Goal: Task Accomplishment & Management: Manage account settings

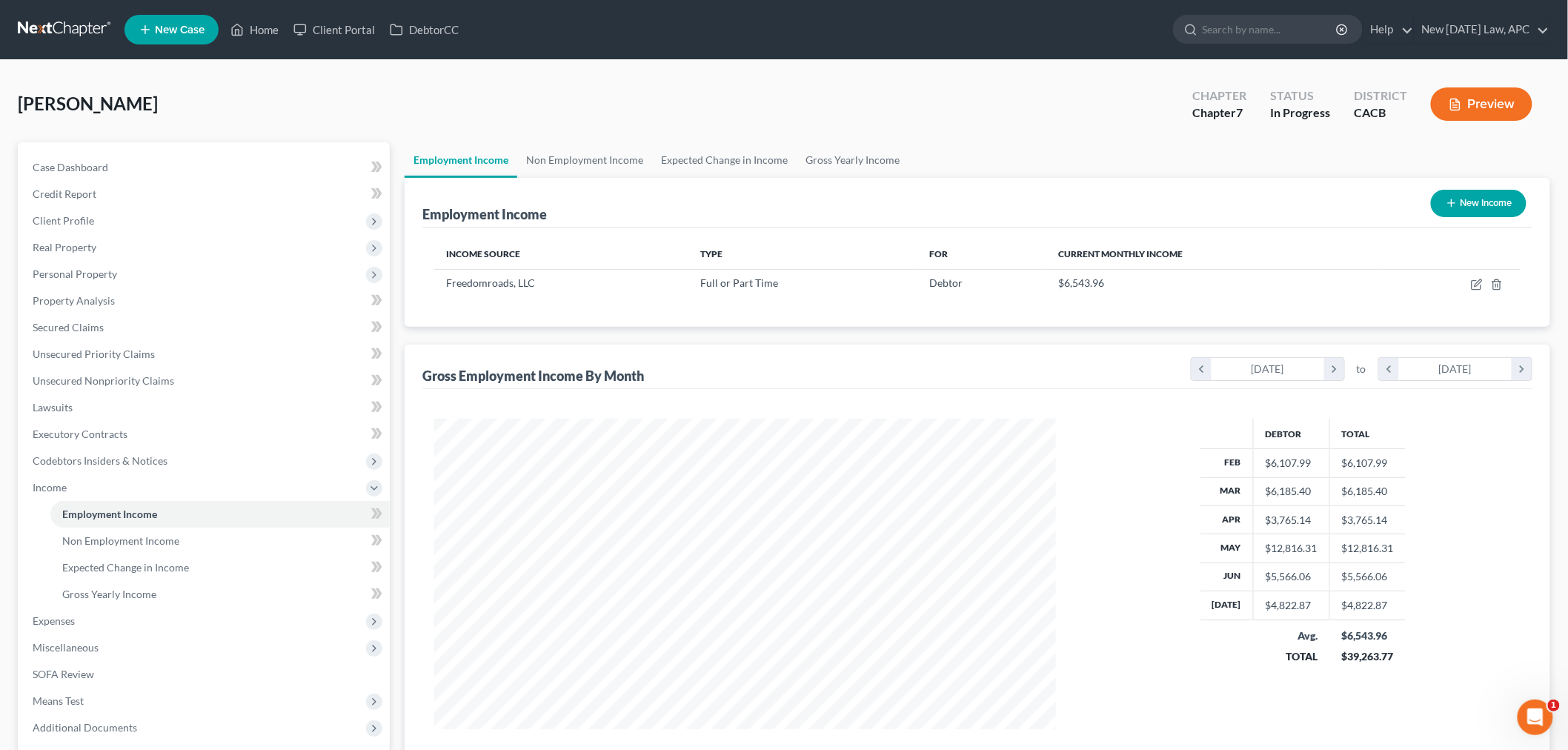
scroll to position [310, 651]
click at [1475, 284] on icon "button" at bounding box center [1477, 284] width 12 height 12
select select "0"
select select "14"
select select "2"
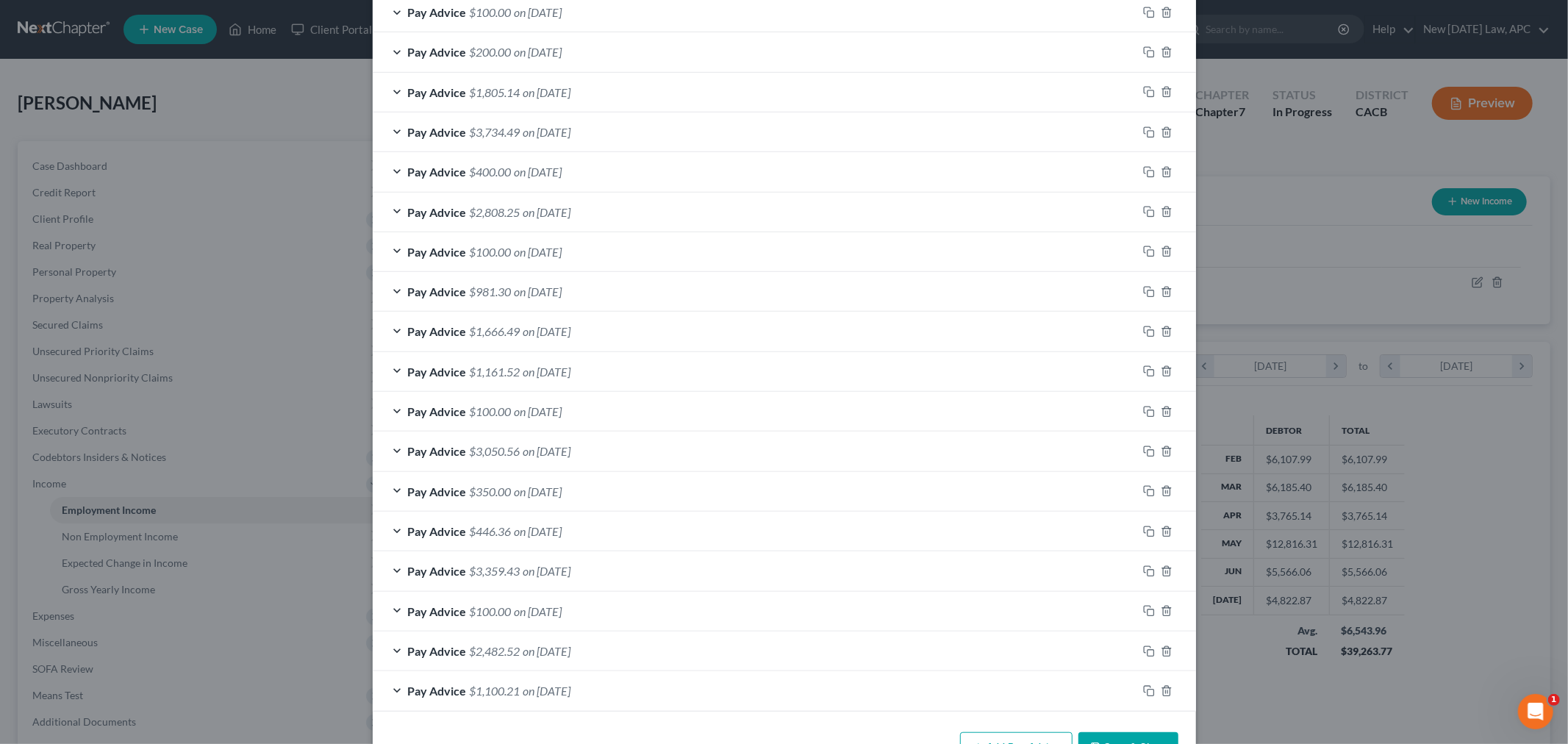
scroll to position [753, 0]
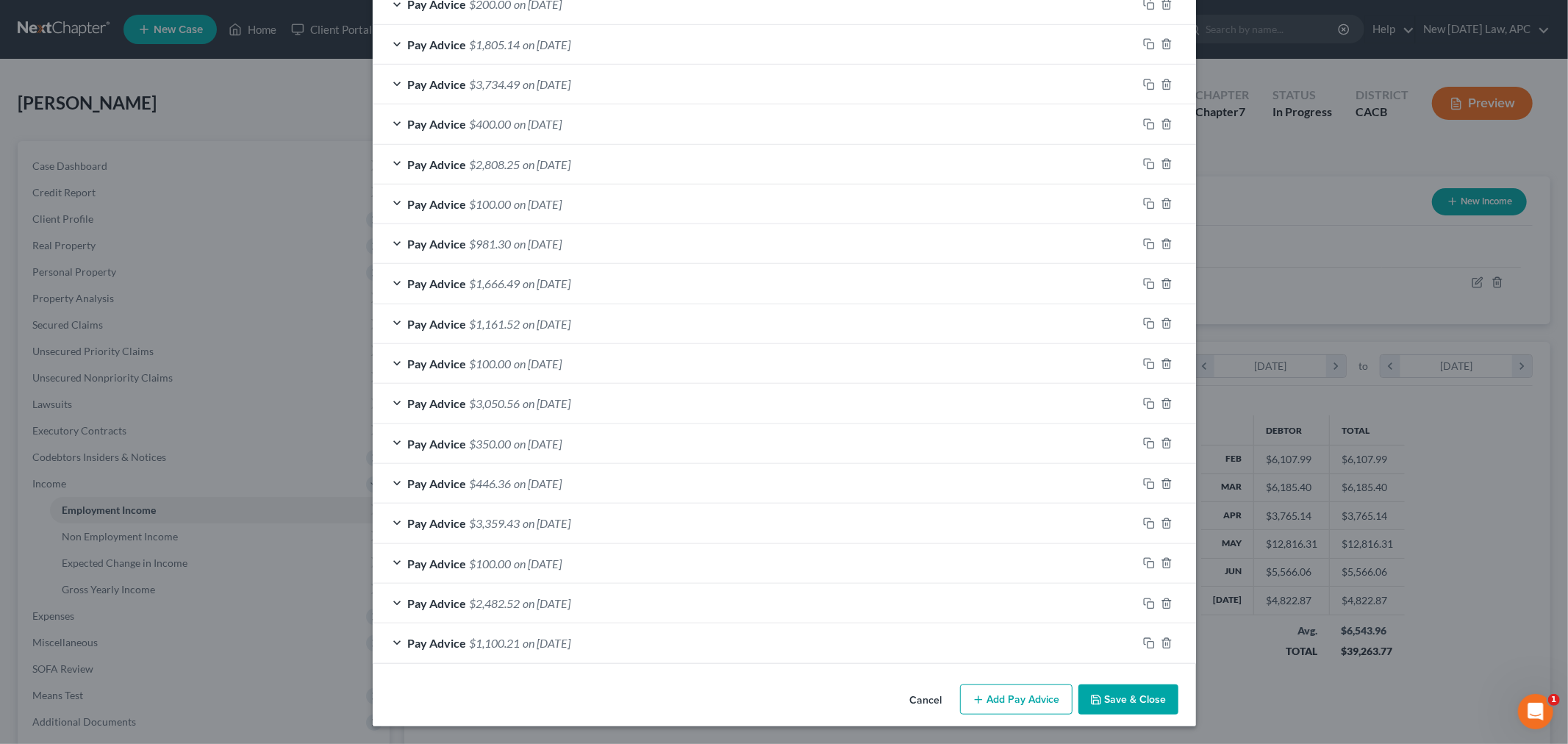
click at [989, 698] on button "Add Pay Advice" at bounding box center [1016, 699] width 113 height 31
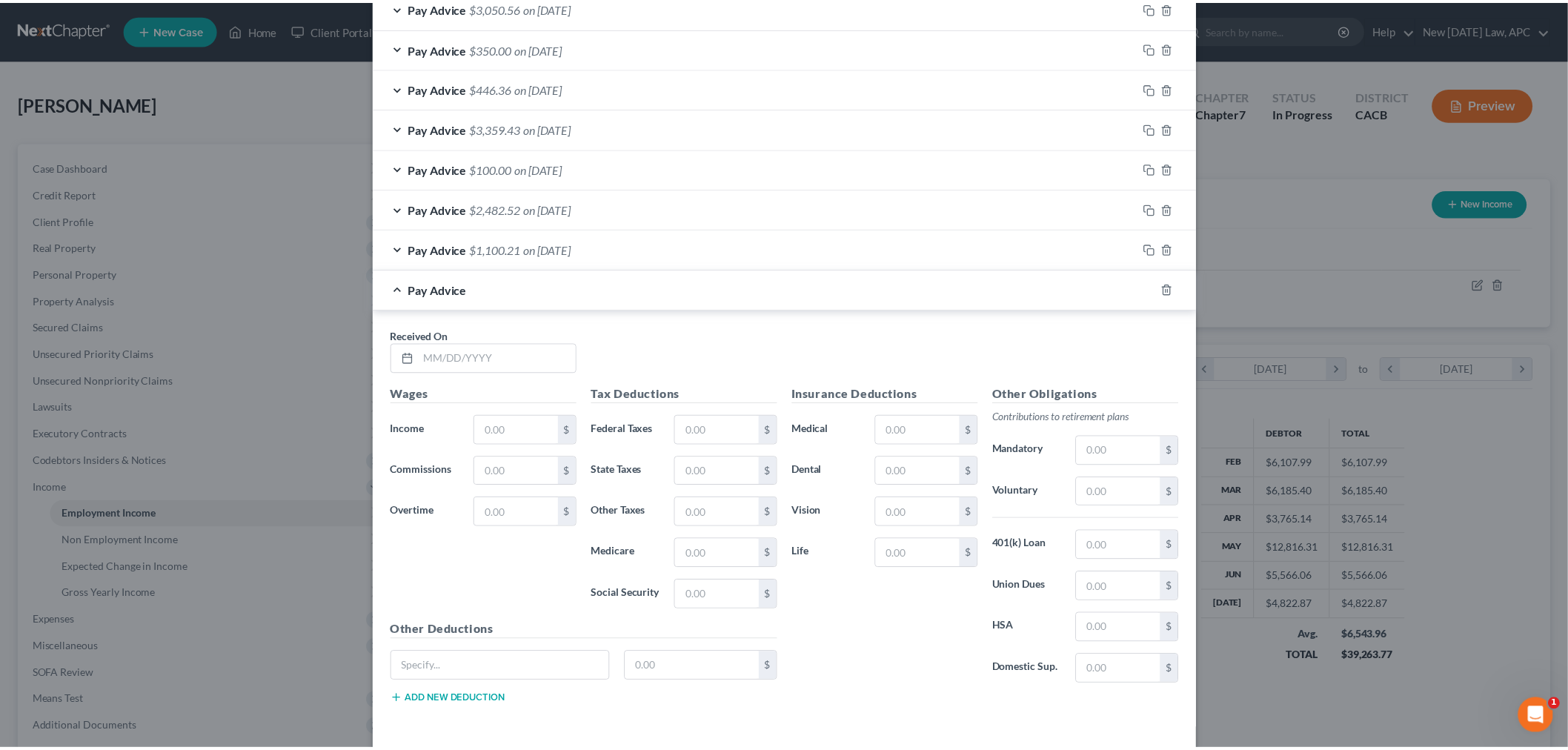
scroll to position [1220, 0]
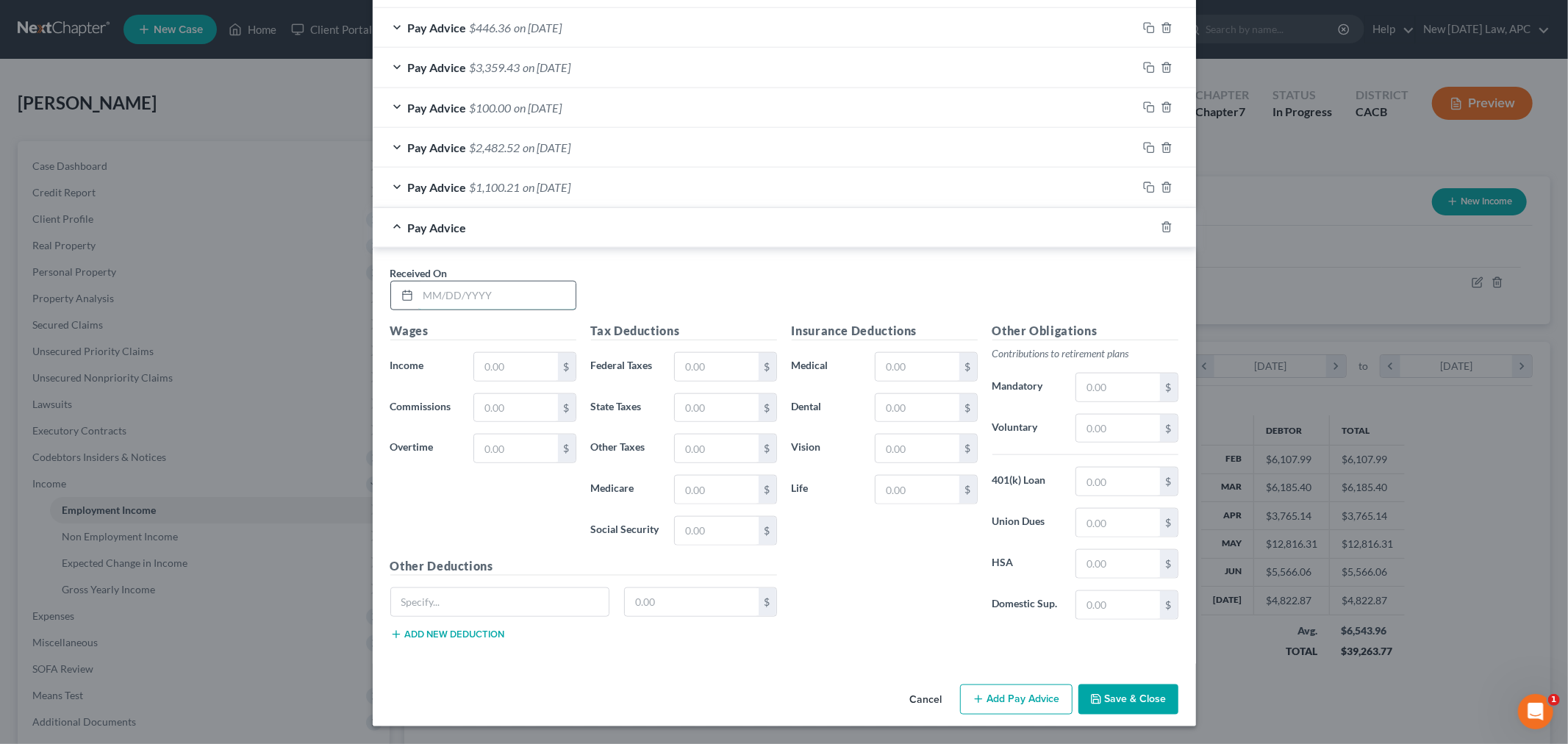
click at [456, 296] on input "text" at bounding box center [497, 295] width 158 height 28
type input "[DATE]"
click at [497, 362] on input "text" at bounding box center [515, 366] width 83 height 28
type input "300.00"
click at [708, 291] on div "Received On * [DATE]" at bounding box center [784, 294] width 803 height 57
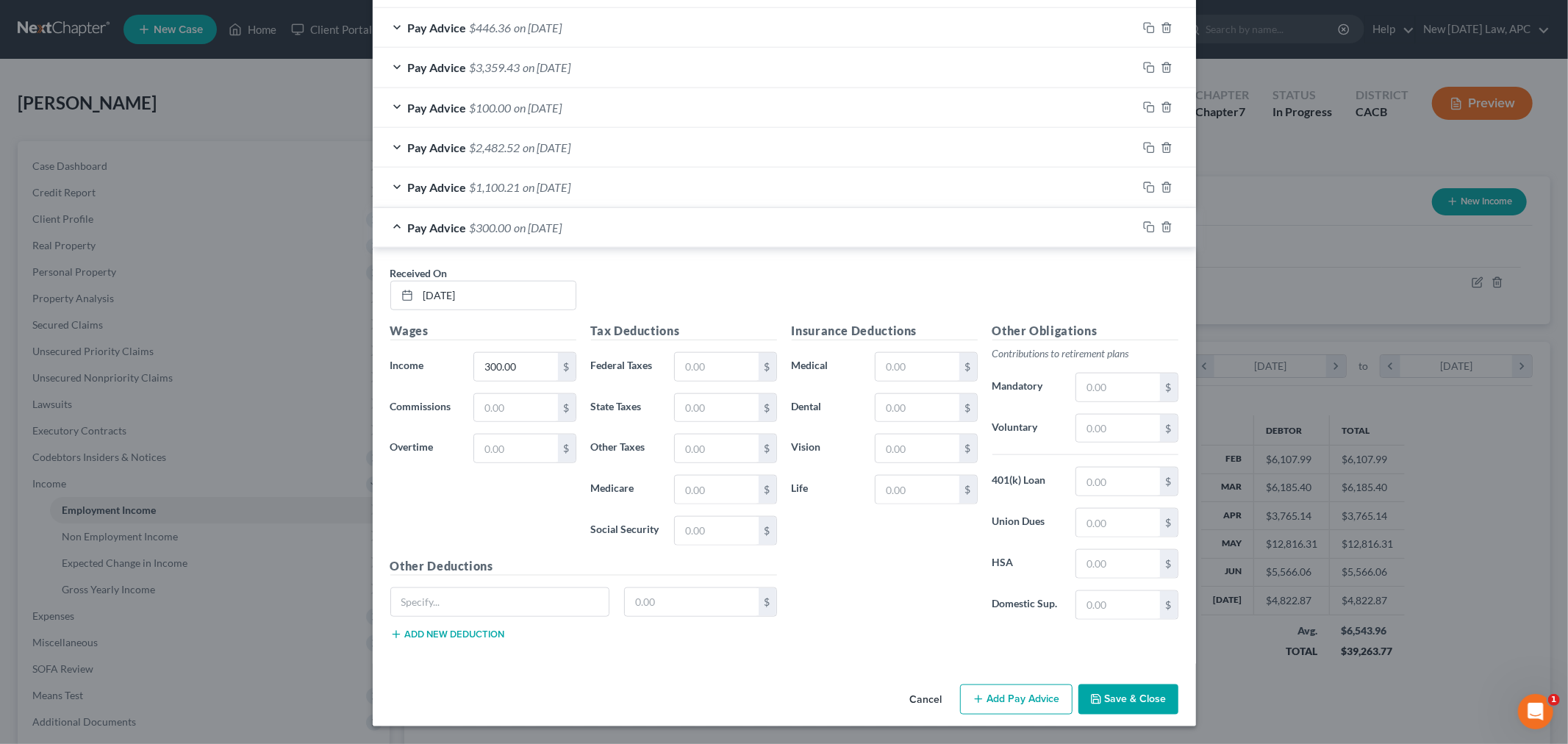
click at [788, 295] on div "Received On * [DATE]" at bounding box center [784, 294] width 803 height 57
click at [1108, 706] on button "Save & Close" at bounding box center [1128, 699] width 100 height 31
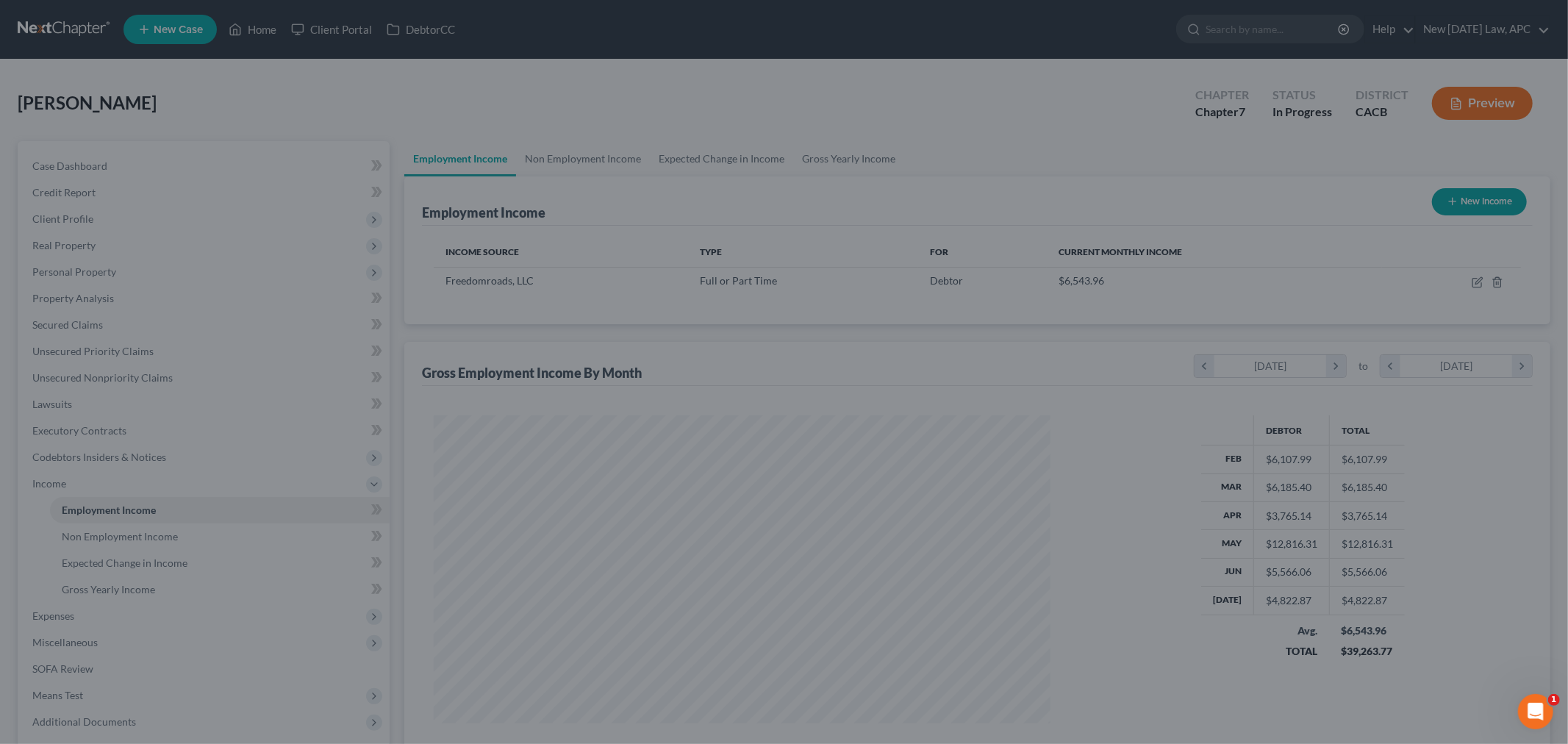
scroll to position [734834, 734313]
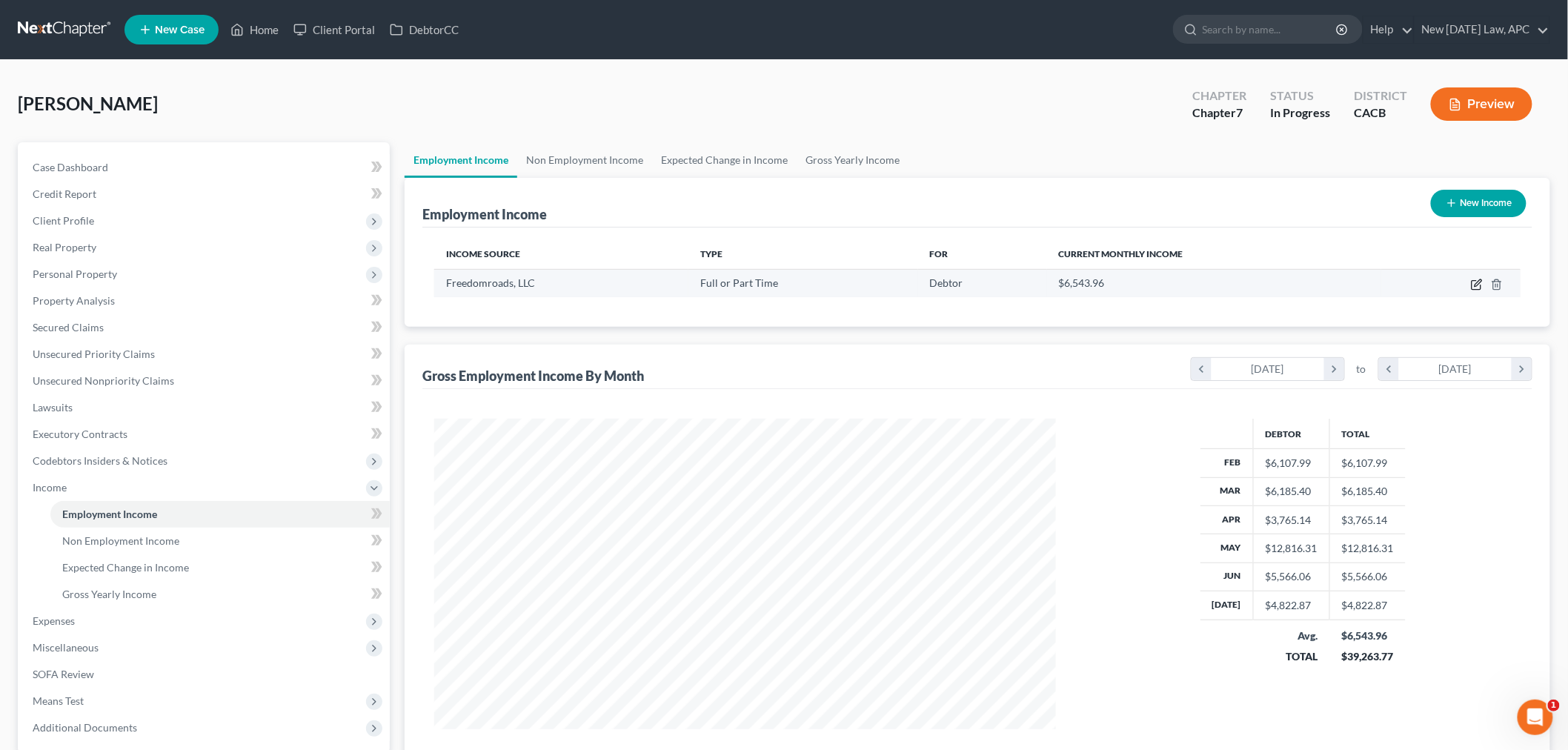
click at [1478, 283] on icon "button" at bounding box center [1477, 284] width 12 height 12
select select "0"
select select "14"
select select "2"
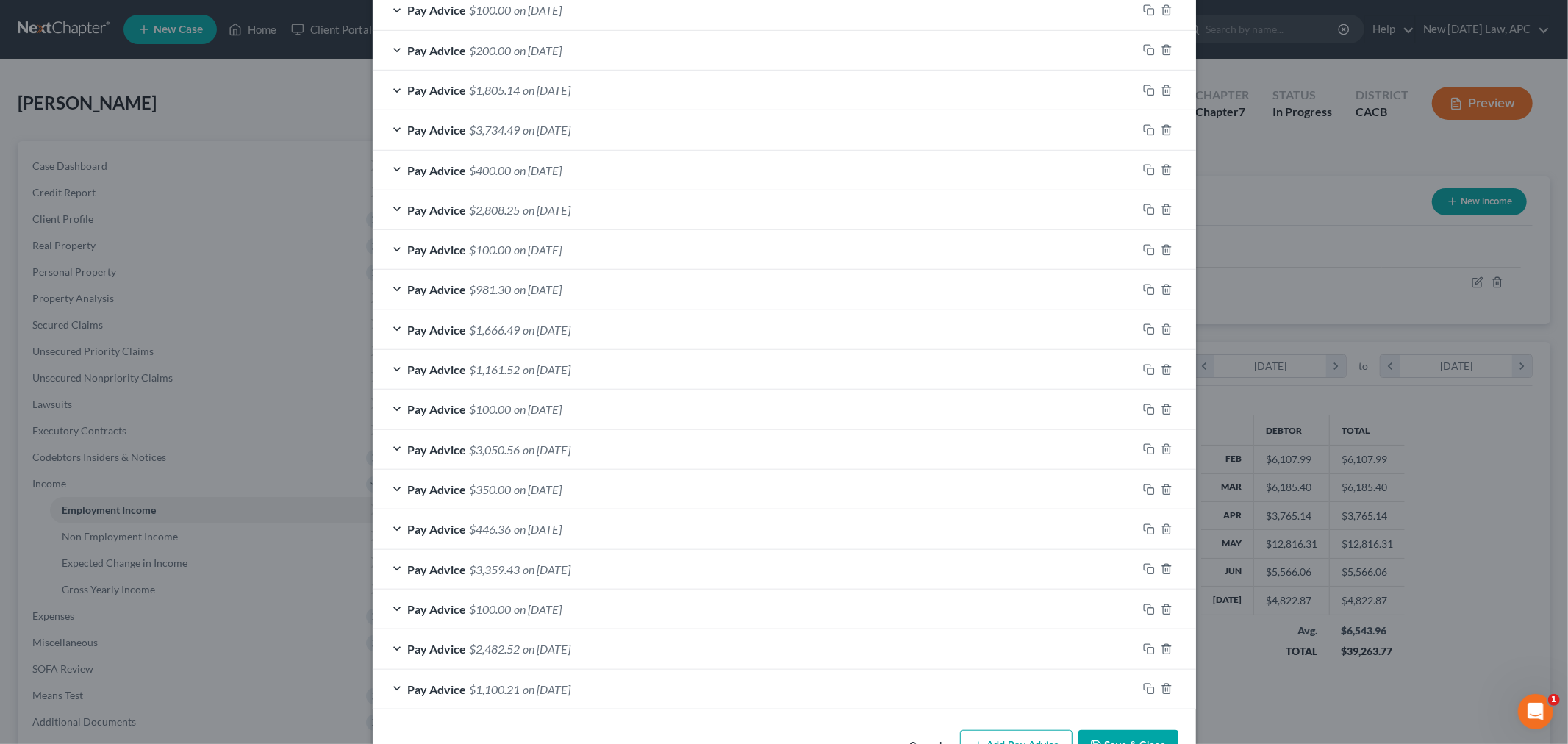
scroll to position [750, 0]
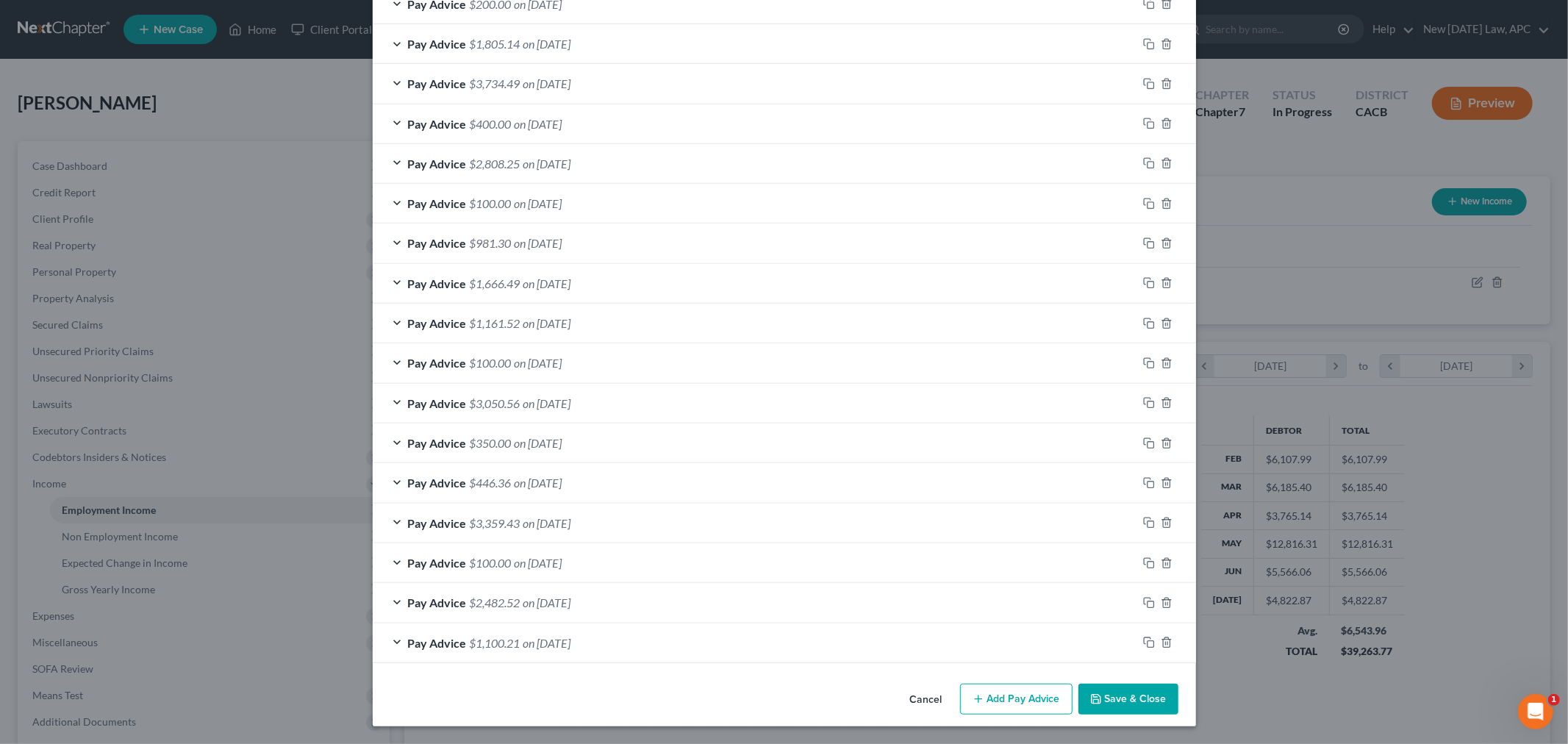
click at [979, 714] on button "Add Pay Advice" at bounding box center [1016, 698] width 113 height 31
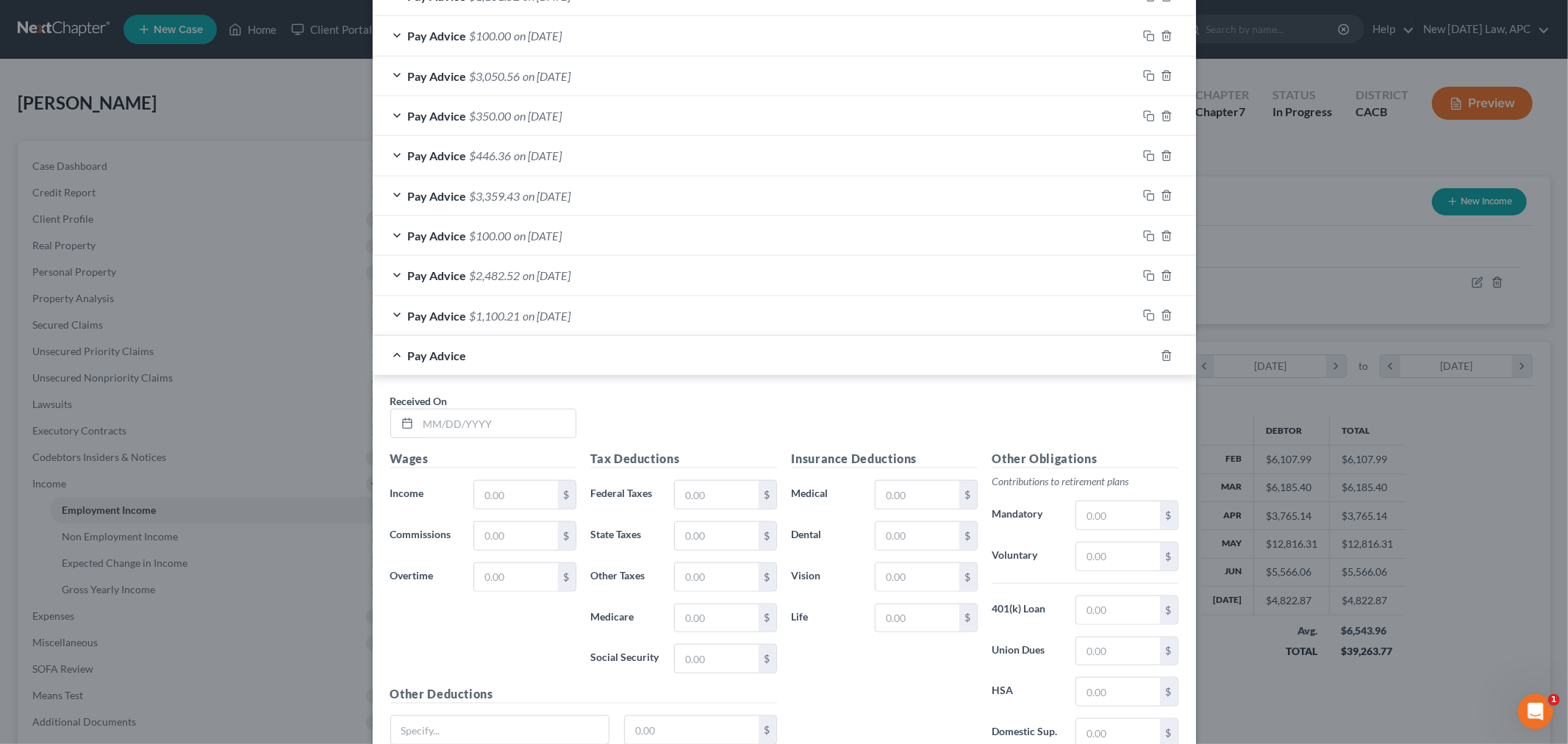
scroll to position [1077, 0]
click at [497, 432] on input "text" at bounding box center [497, 422] width 158 height 28
type input "[DATE]"
click at [486, 489] on input "text" at bounding box center [515, 494] width 83 height 28
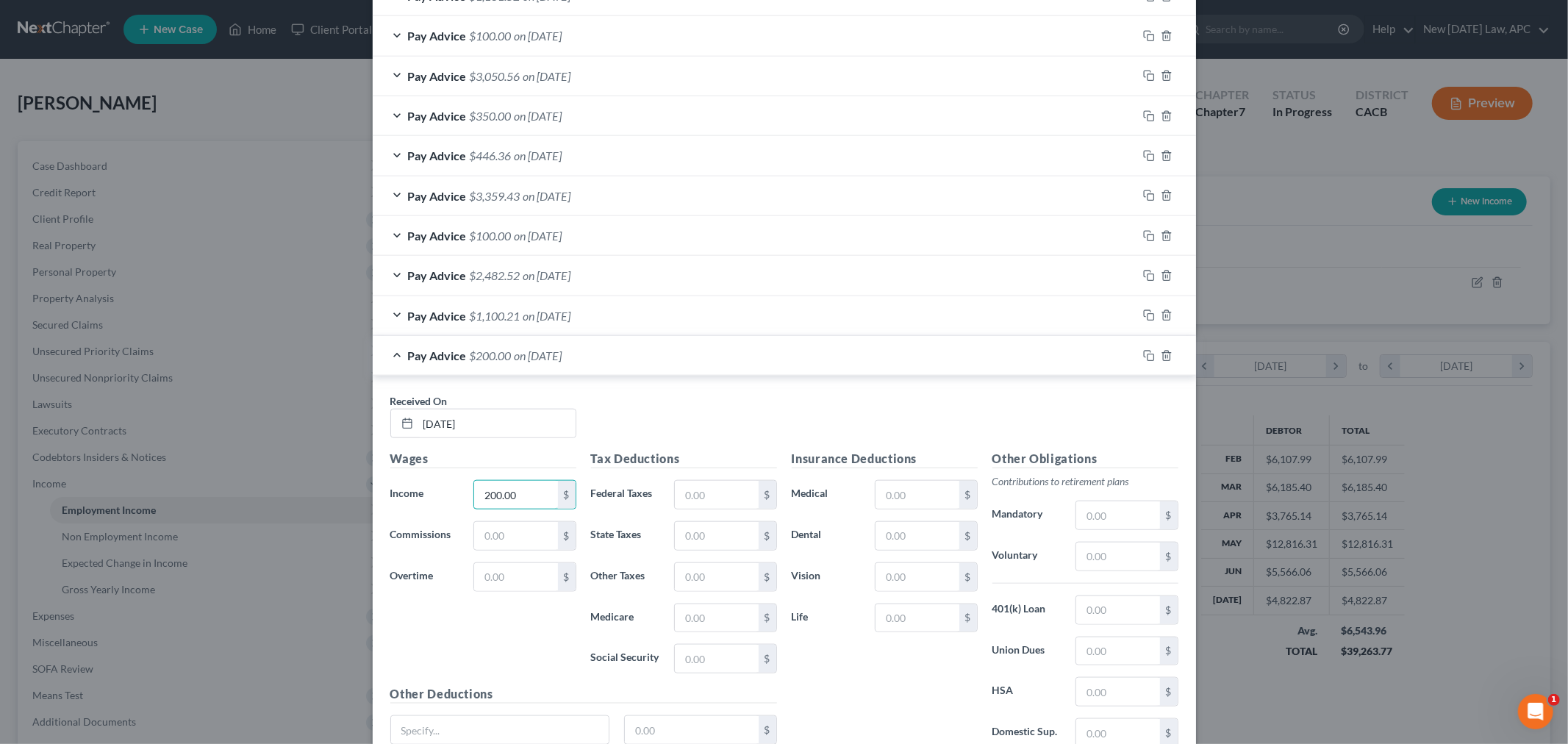
type input "200.00"
click at [633, 430] on div "Received On * [DATE]" at bounding box center [784, 422] width 803 height 57
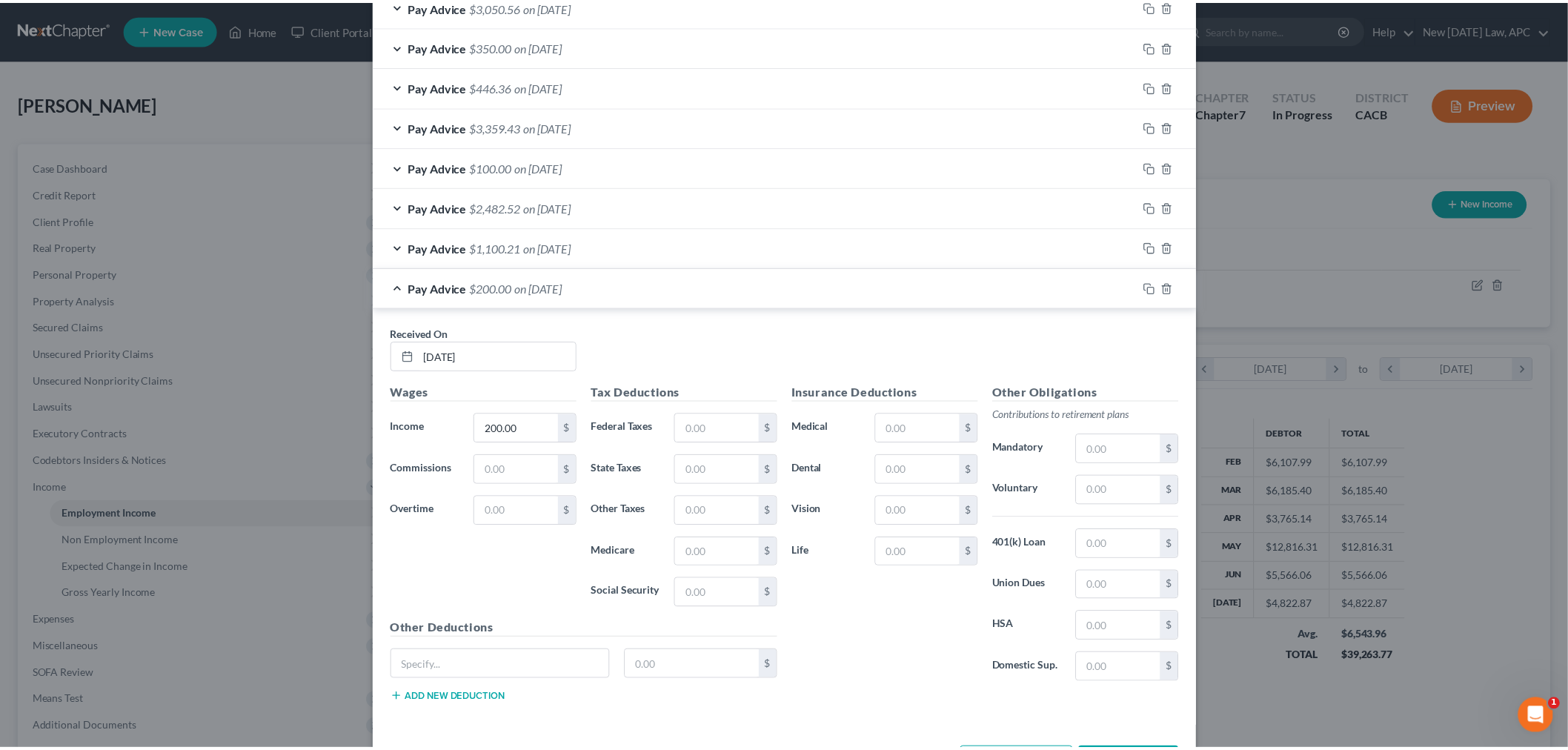
scroll to position [1261, 0]
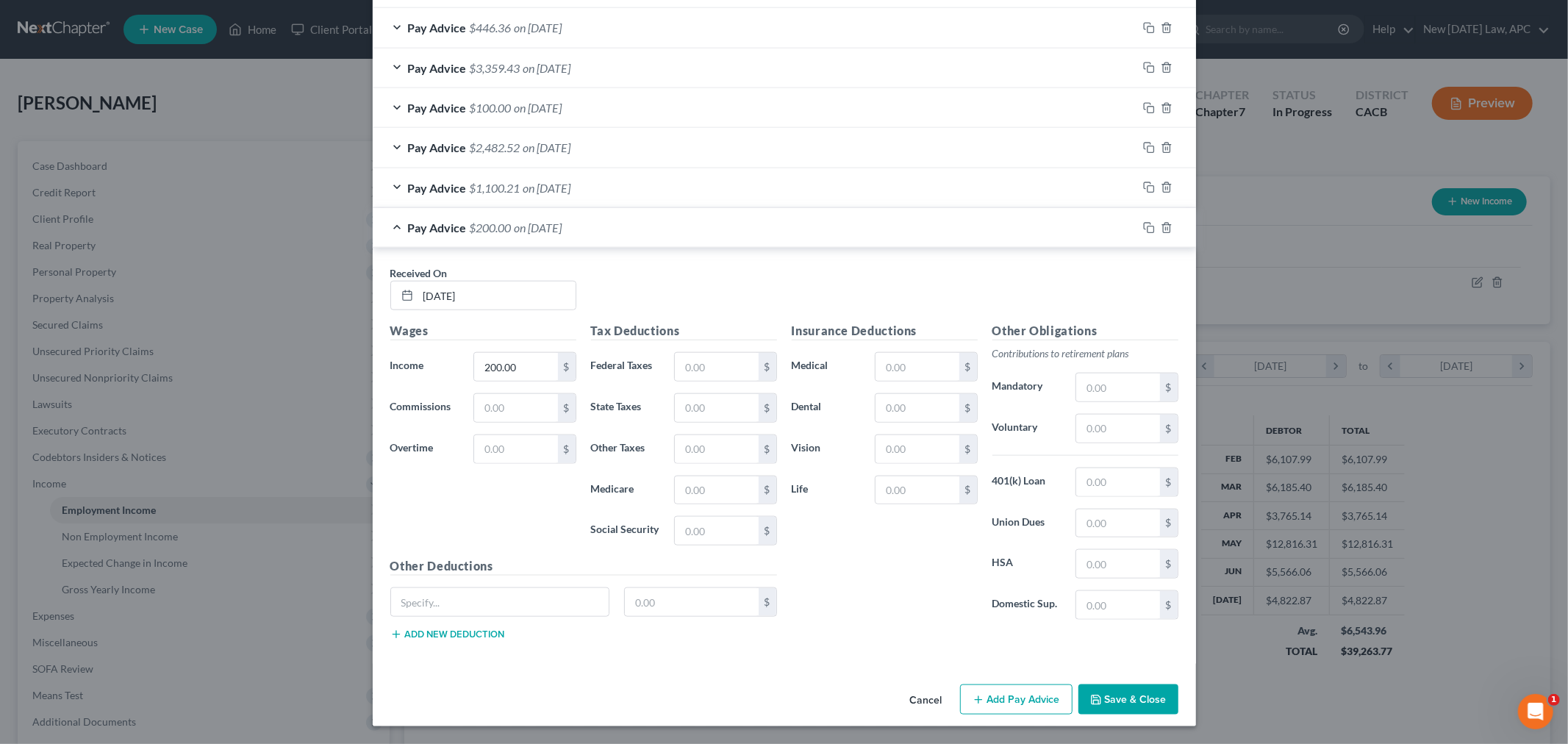
click at [1112, 699] on button "Save & Close" at bounding box center [1128, 699] width 100 height 31
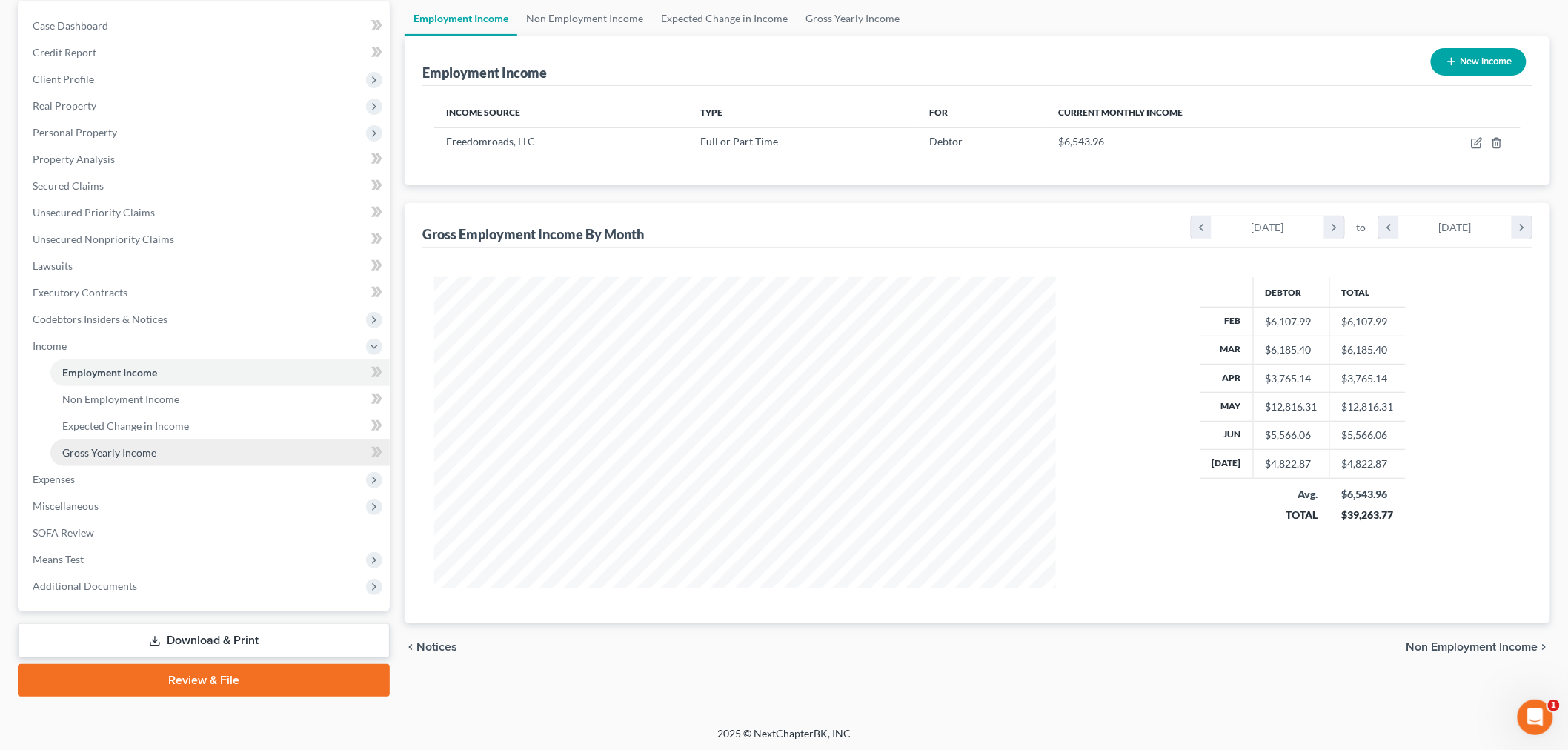
scroll to position [142, 0]
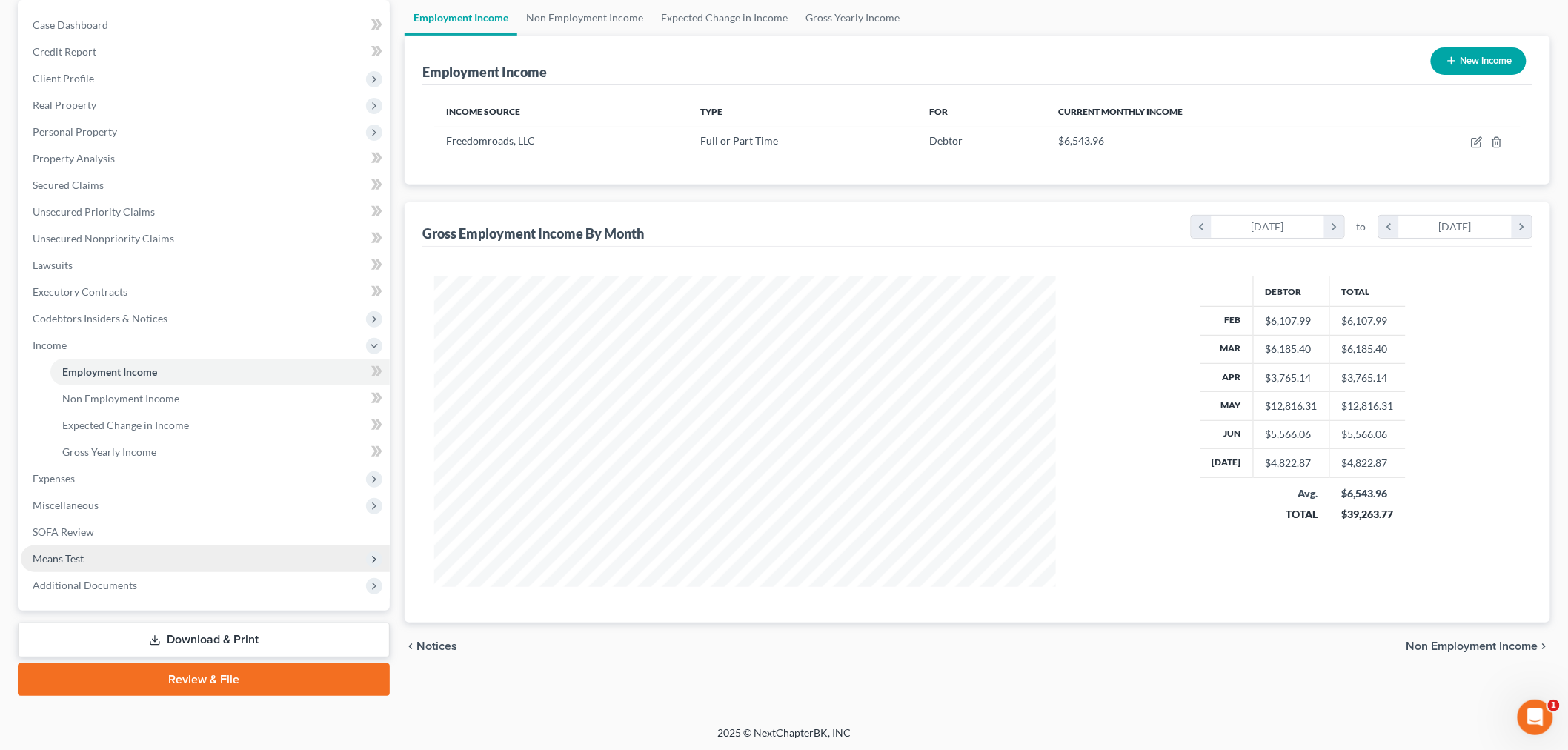
click at [149, 550] on span "Means Test" at bounding box center [205, 559] width 369 height 27
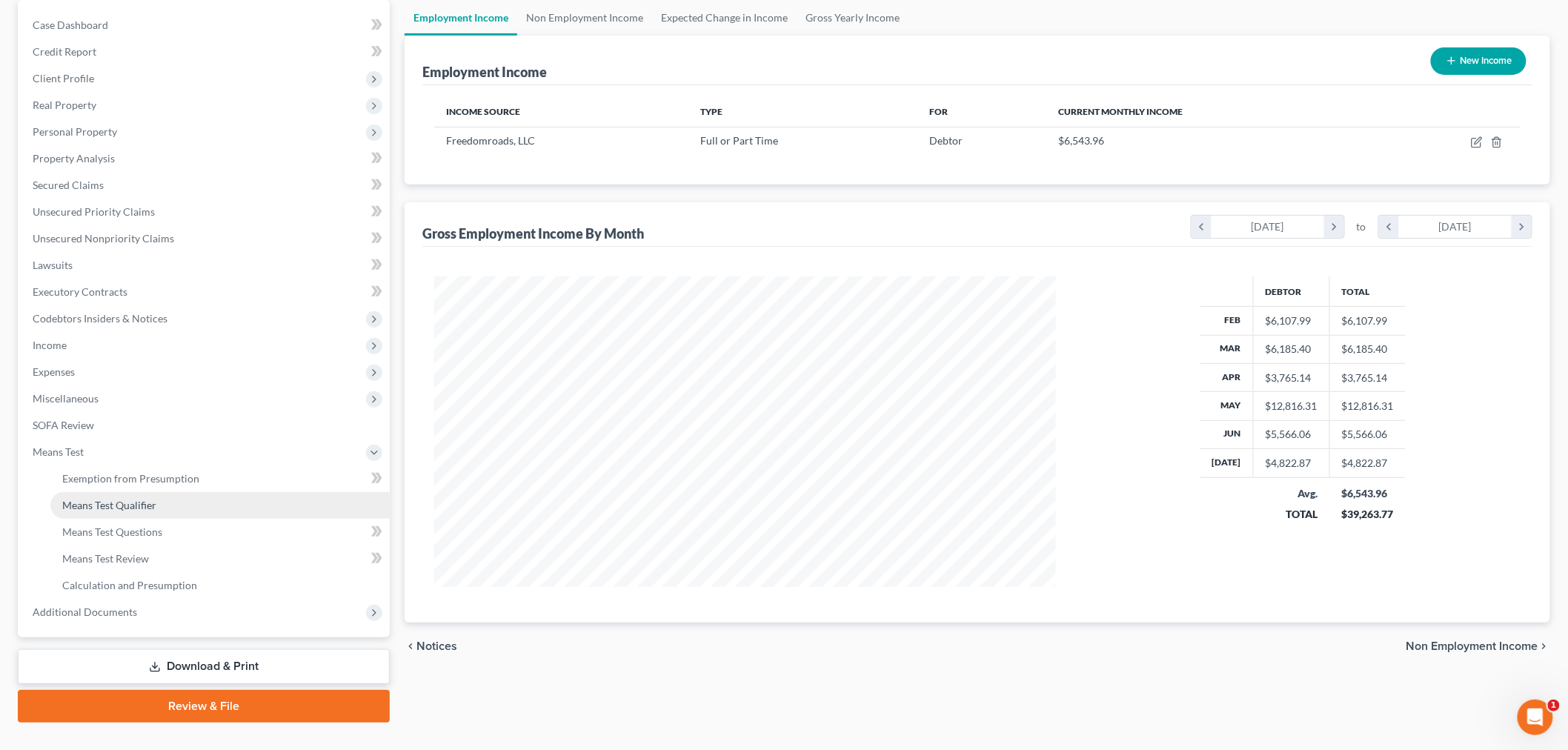
click at [175, 510] on link "Means Test Qualifier" at bounding box center [219, 505] width 339 height 27
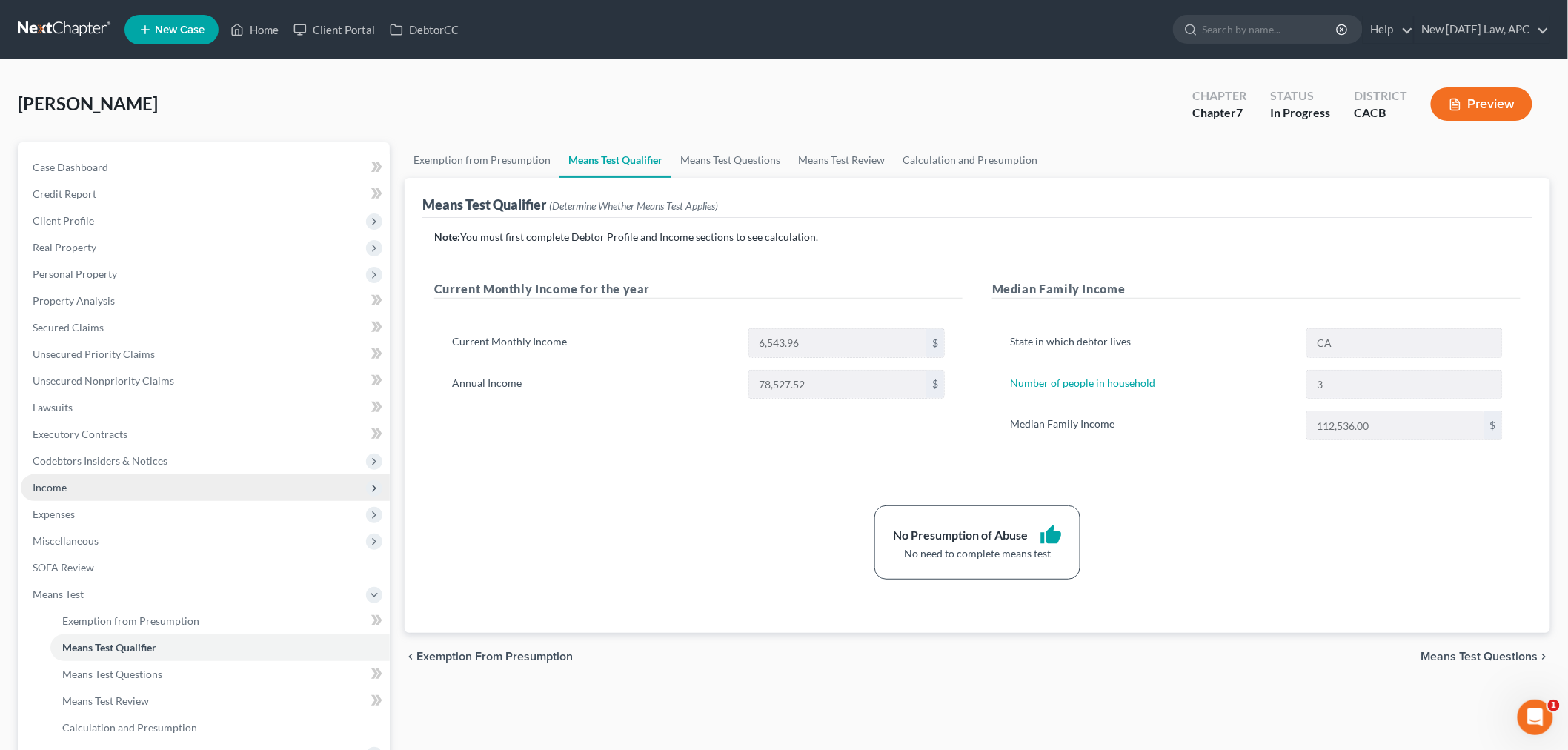
click at [175, 485] on span "Income" at bounding box center [205, 488] width 369 height 27
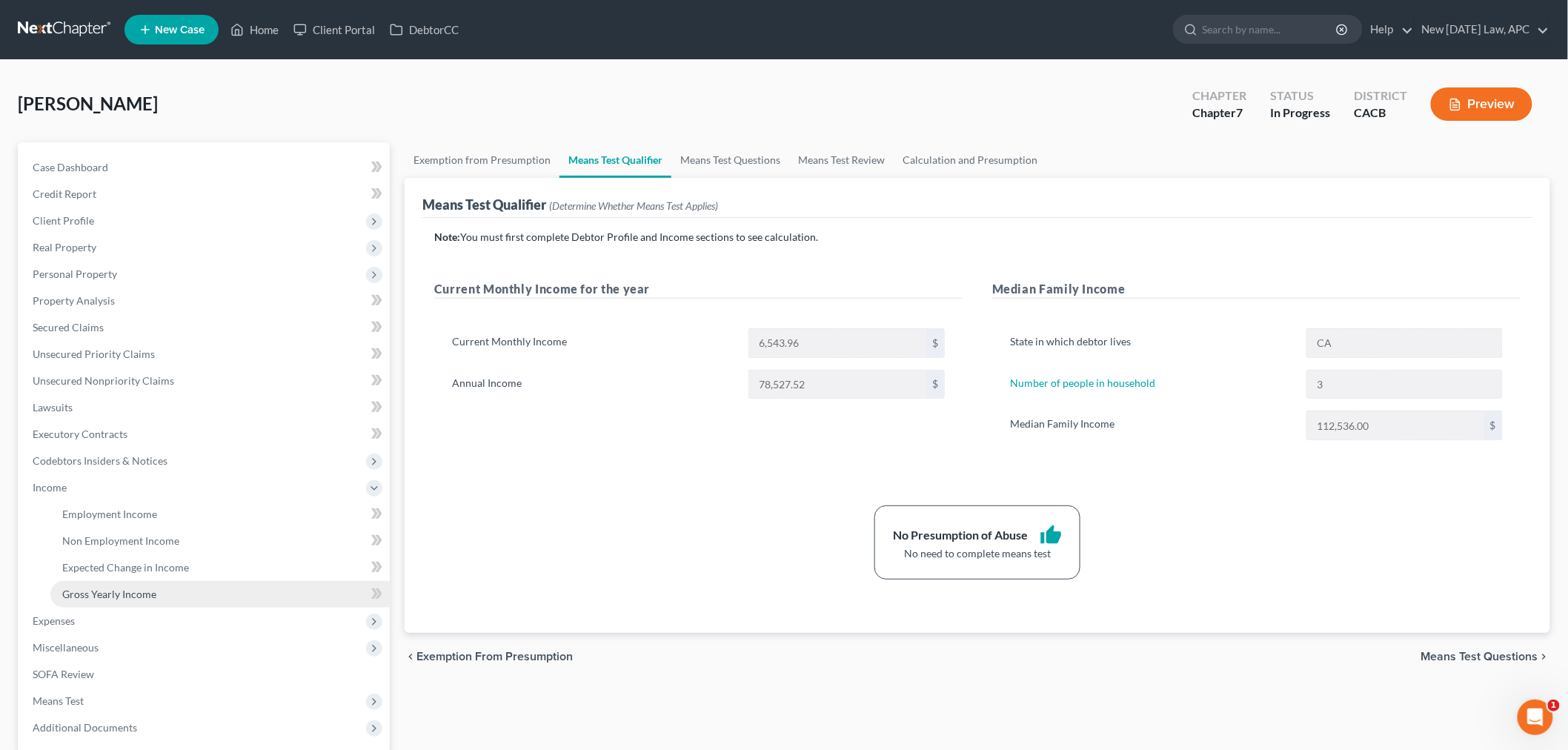
click at [168, 587] on link "Gross Yearly Income" at bounding box center [219, 594] width 339 height 27
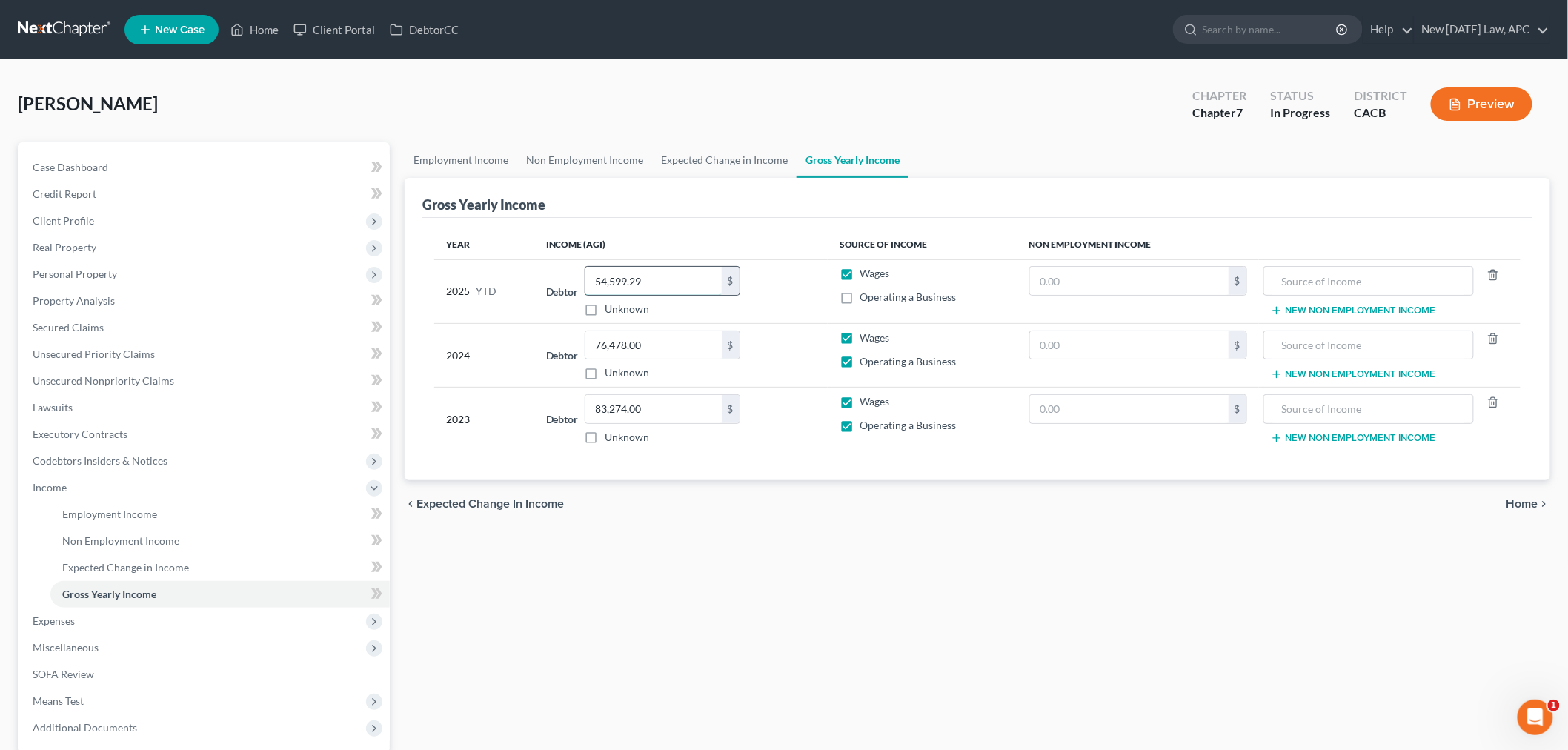
click at [661, 292] on input "54,599.29" at bounding box center [654, 280] width 137 height 28
paste input "5,0"
type input "55,099.29"
click at [707, 224] on div "Year Income (AGI) Source of Income Non Employment Income 2025 YTD Debtor 55,099…" at bounding box center [977, 349] width 1110 height 263
click at [119, 512] on span "Employment Income" at bounding box center [109, 514] width 95 height 13
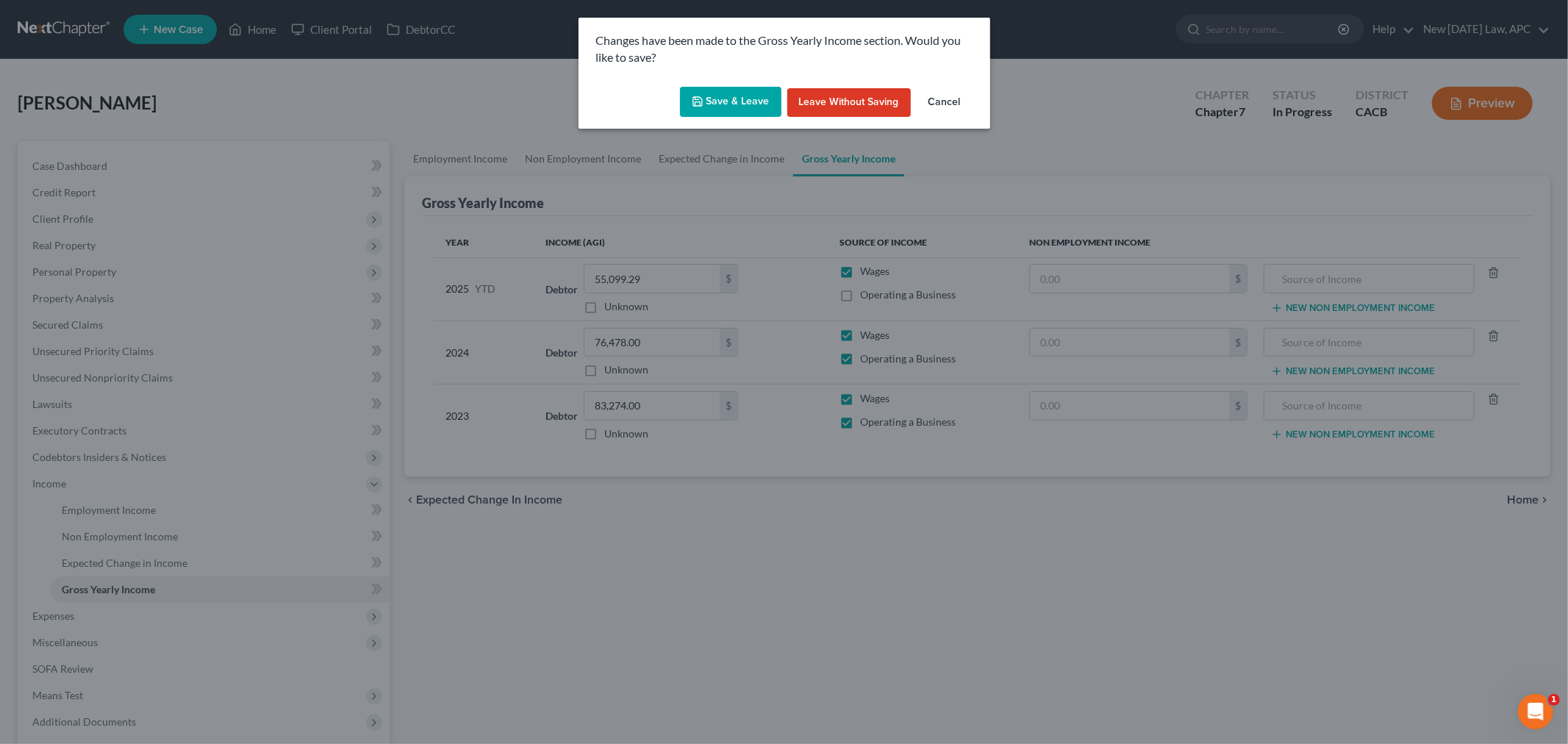
click at [739, 89] on button "Save & Leave" at bounding box center [730, 102] width 102 height 31
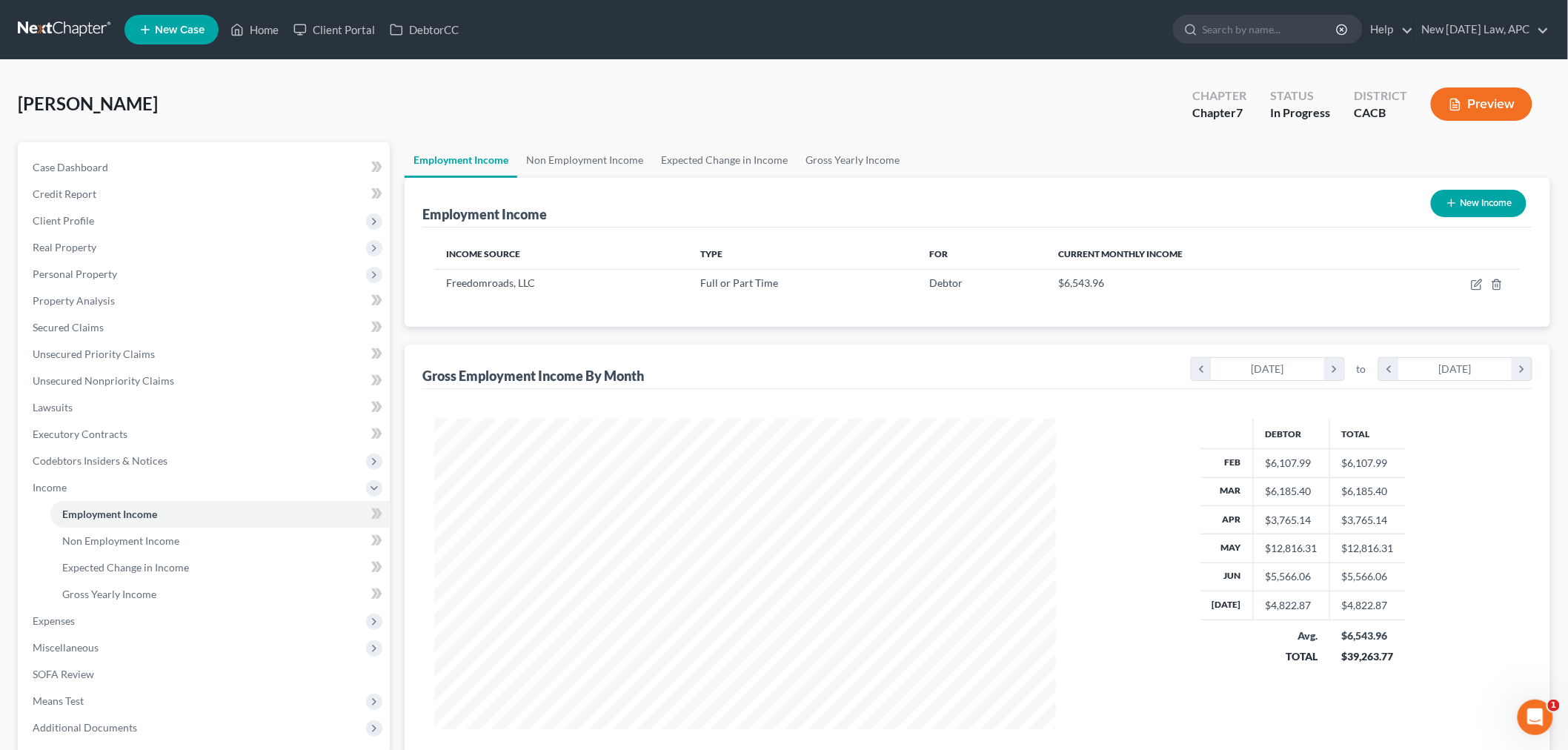
scroll to position [310, 651]
click at [391, 79] on div "[PERSON_NAME] Upgraded Chapter Chapter 7 Status In [GEOGRAPHIC_DATA] CACB Previ…" at bounding box center [783, 110] width 1532 height 64
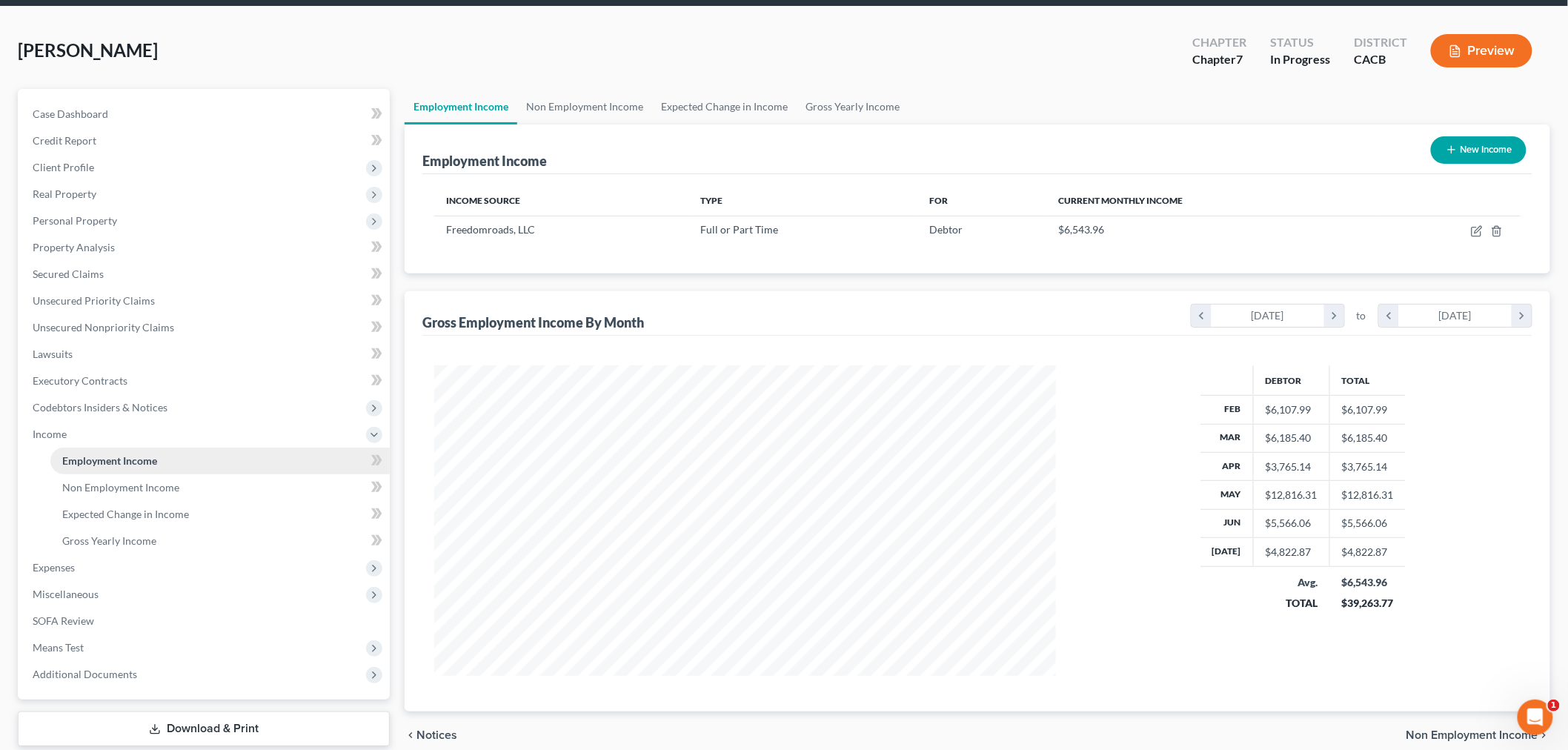
scroll to position [83, 0]
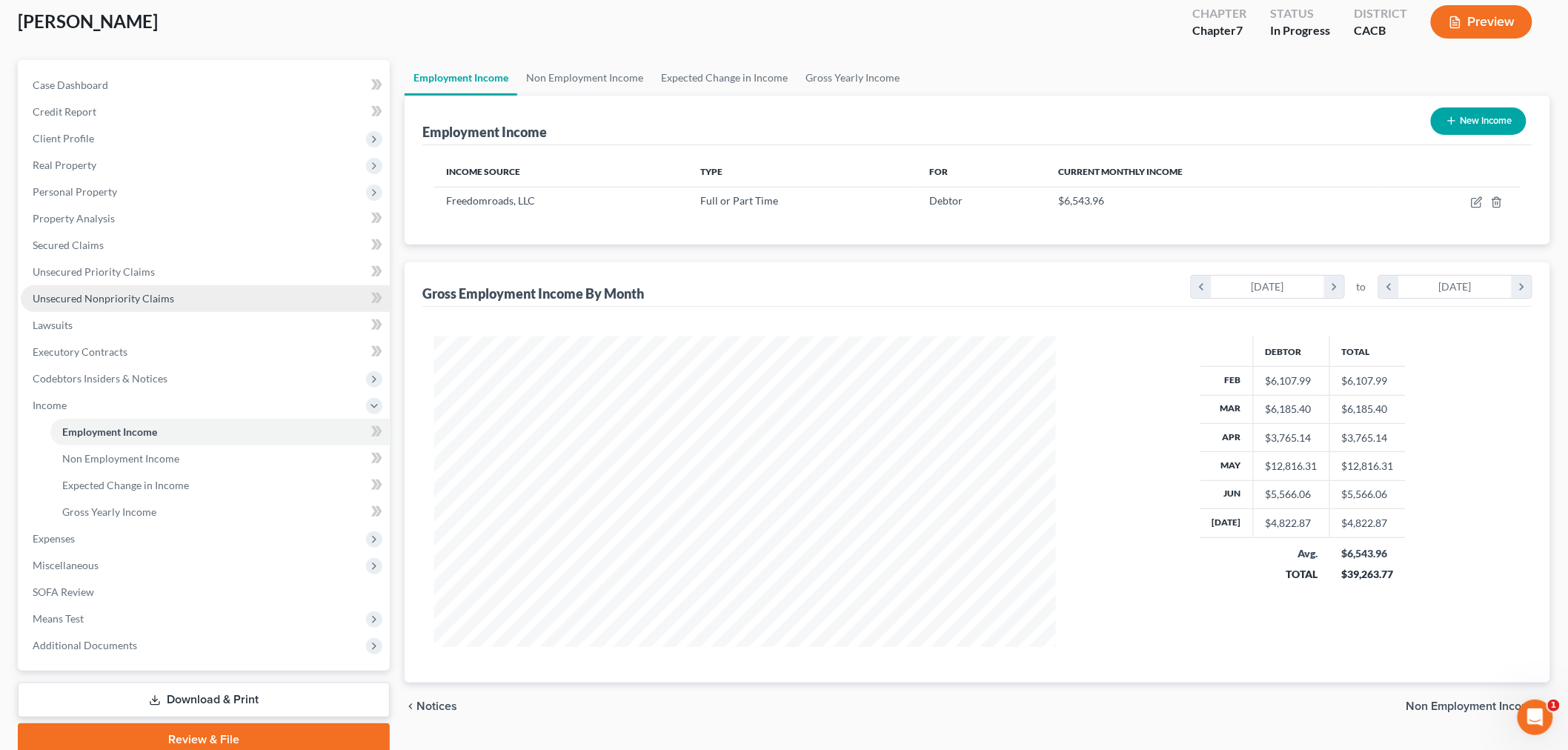
click at [125, 296] on span "Unsecured Nonpriority Claims" at bounding box center [103, 299] width 141 height 13
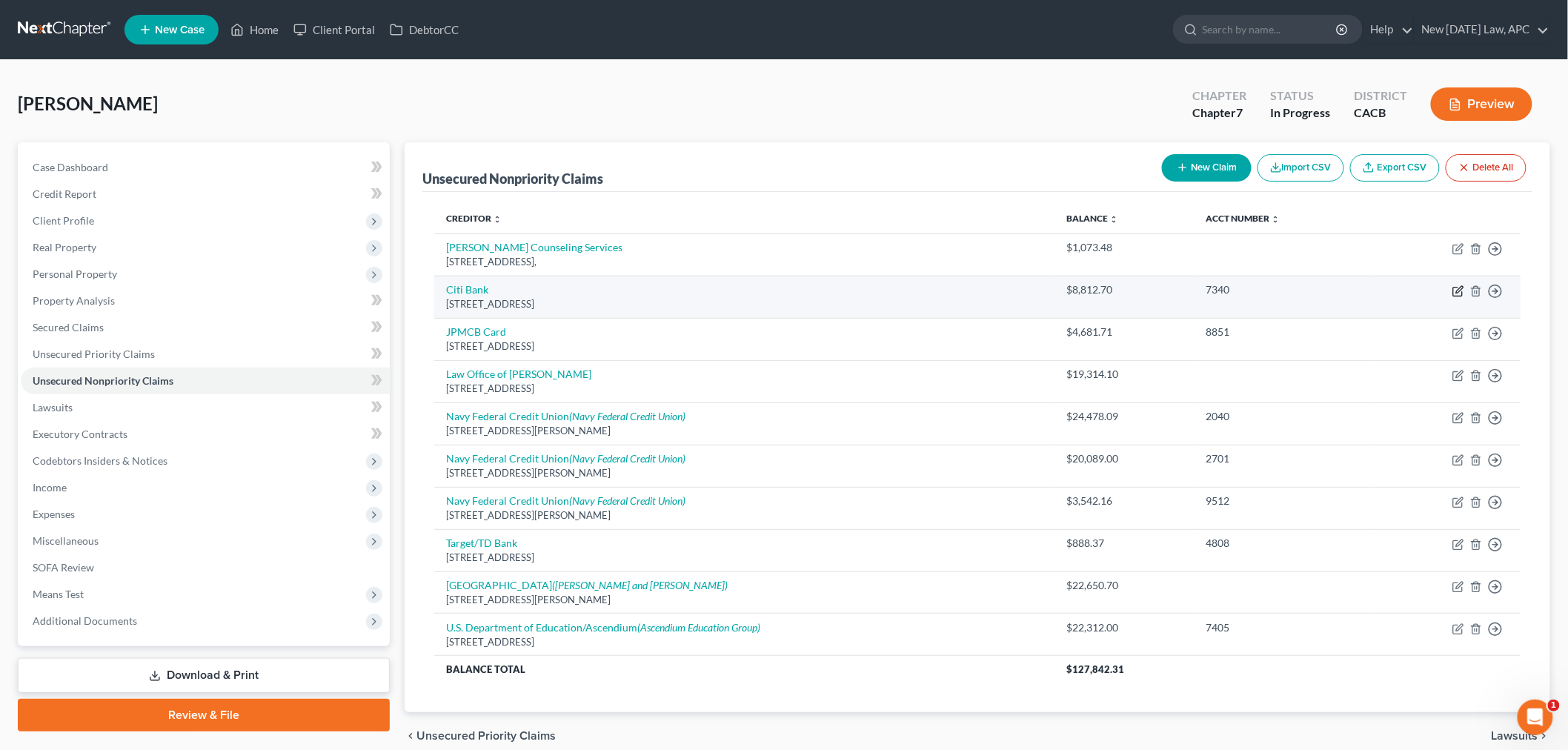
click at [1460, 292] on icon "button" at bounding box center [1458, 291] width 12 height 12
select select "43"
select select "2"
select select "0"
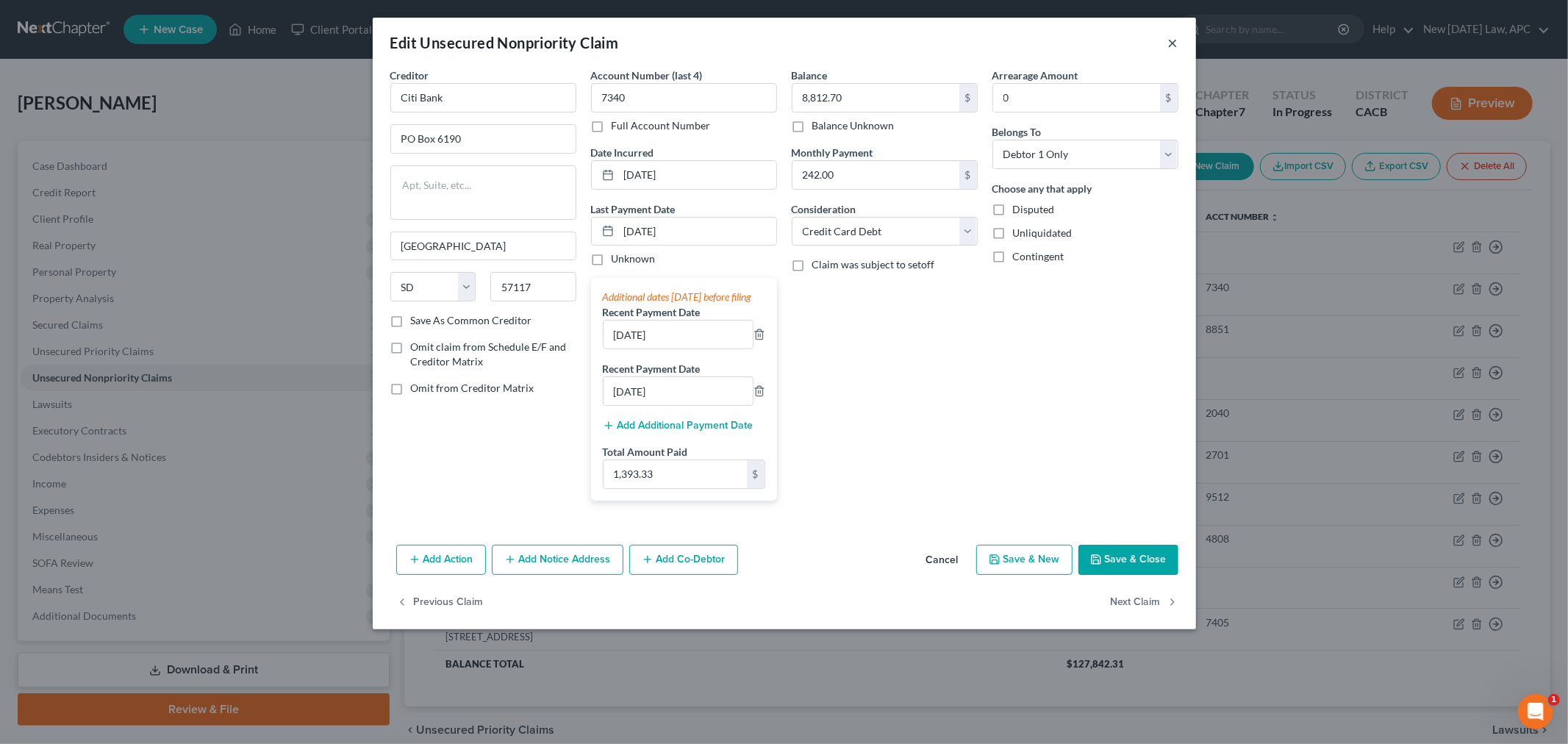
click at [1175, 42] on button "×" at bounding box center [1172, 43] width 10 height 17
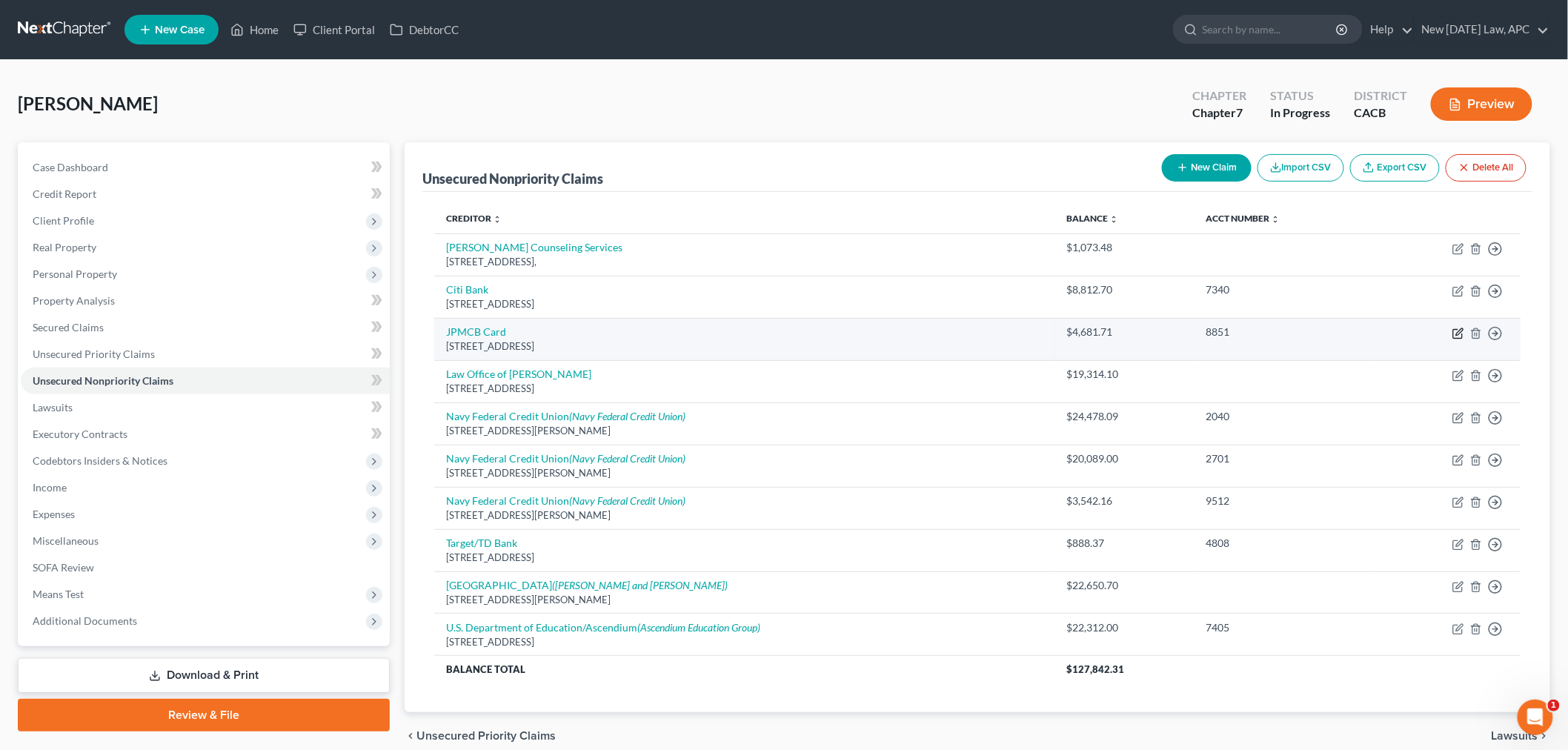
click at [1460, 331] on icon "button" at bounding box center [1458, 333] width 12 height 12
select select "36"
select select "2"
select select "0"
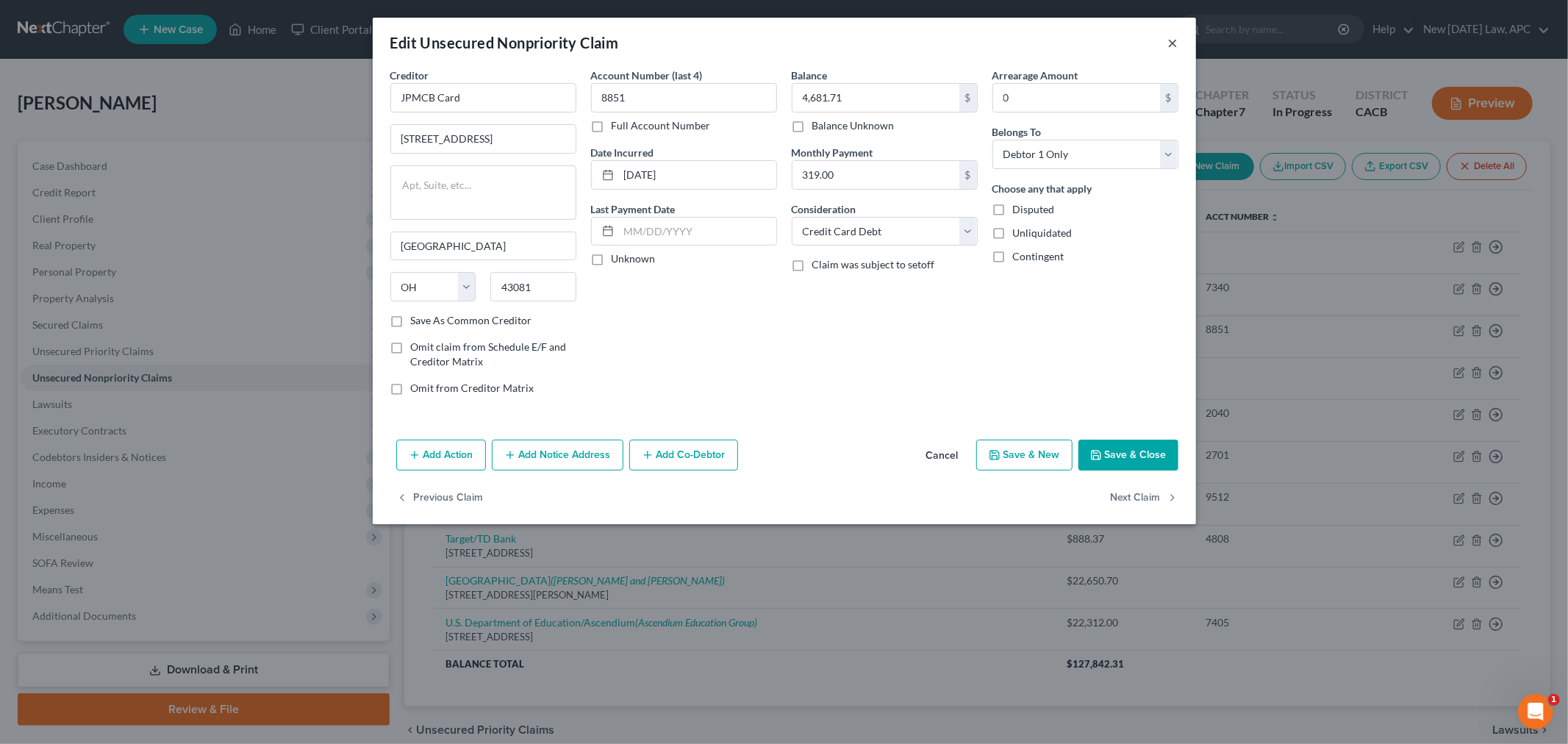
click at [1174, 46] on button "×" at bounding box center [1172, 43] width 10 height 17
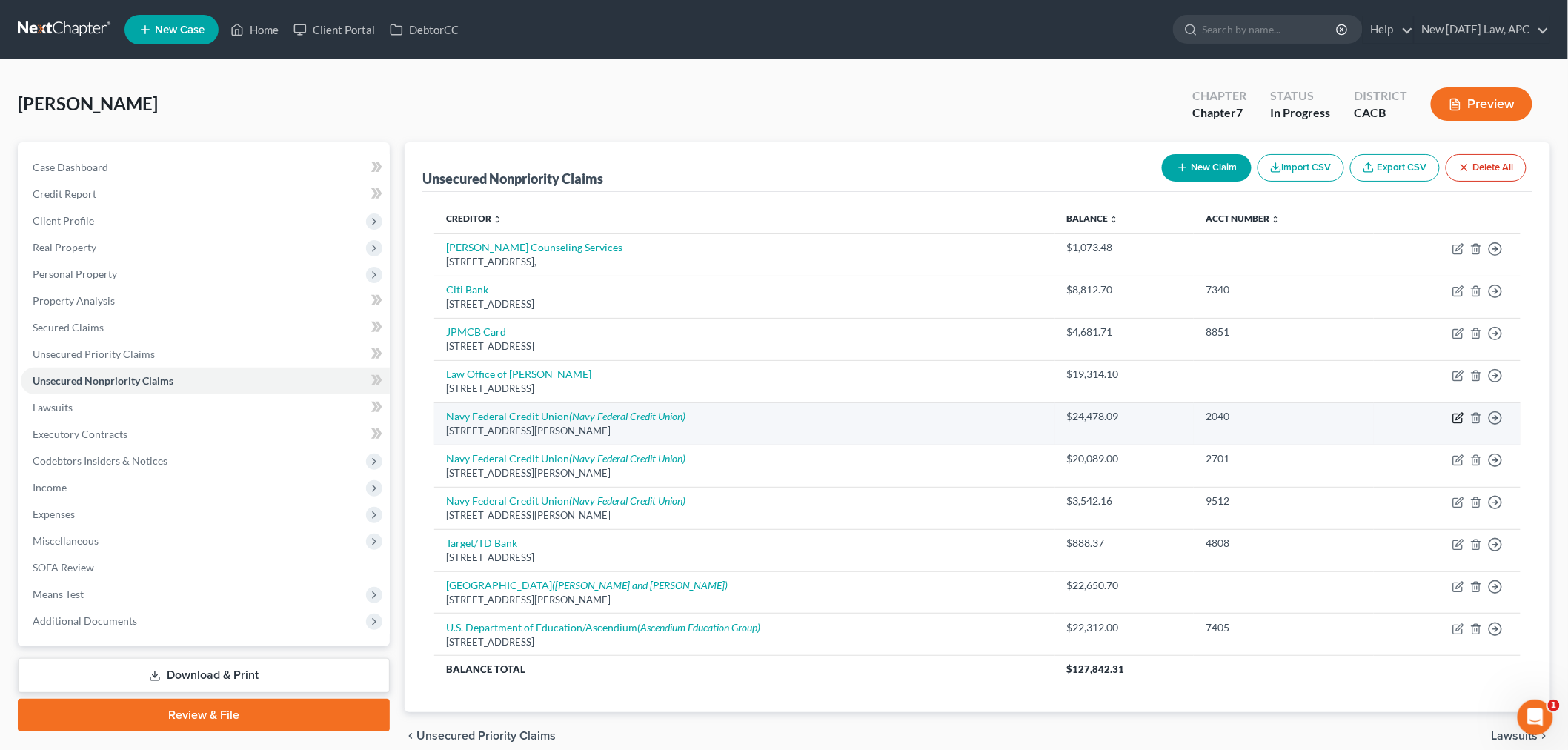
click at [1463, 421] on icon "button" at bounding box center [1458, 418] width 12 height 12
select select "48"
select select "10"
select select "0"
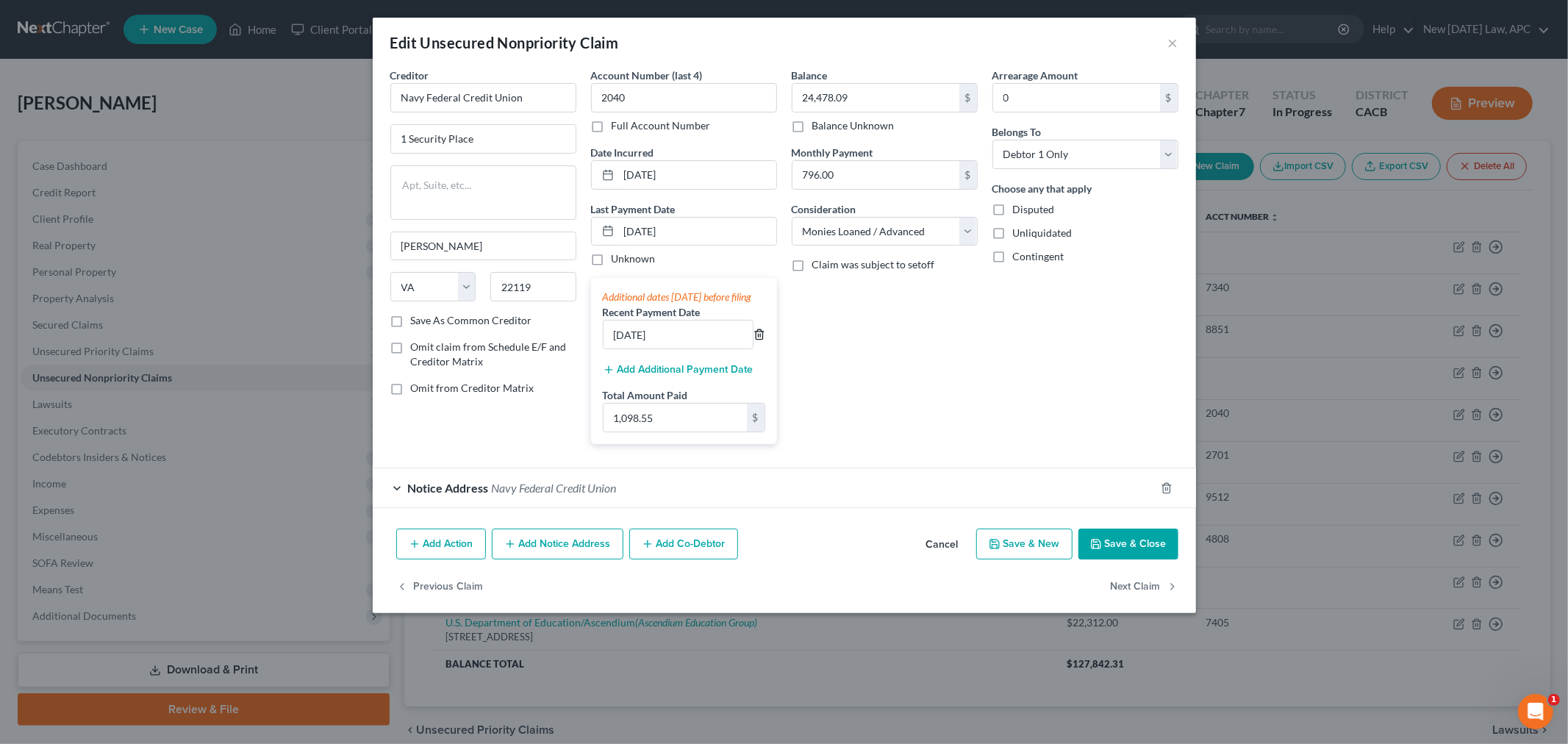
click at [760, 340] on icon "button" at bounding box center [759, 334] width 12 height 12
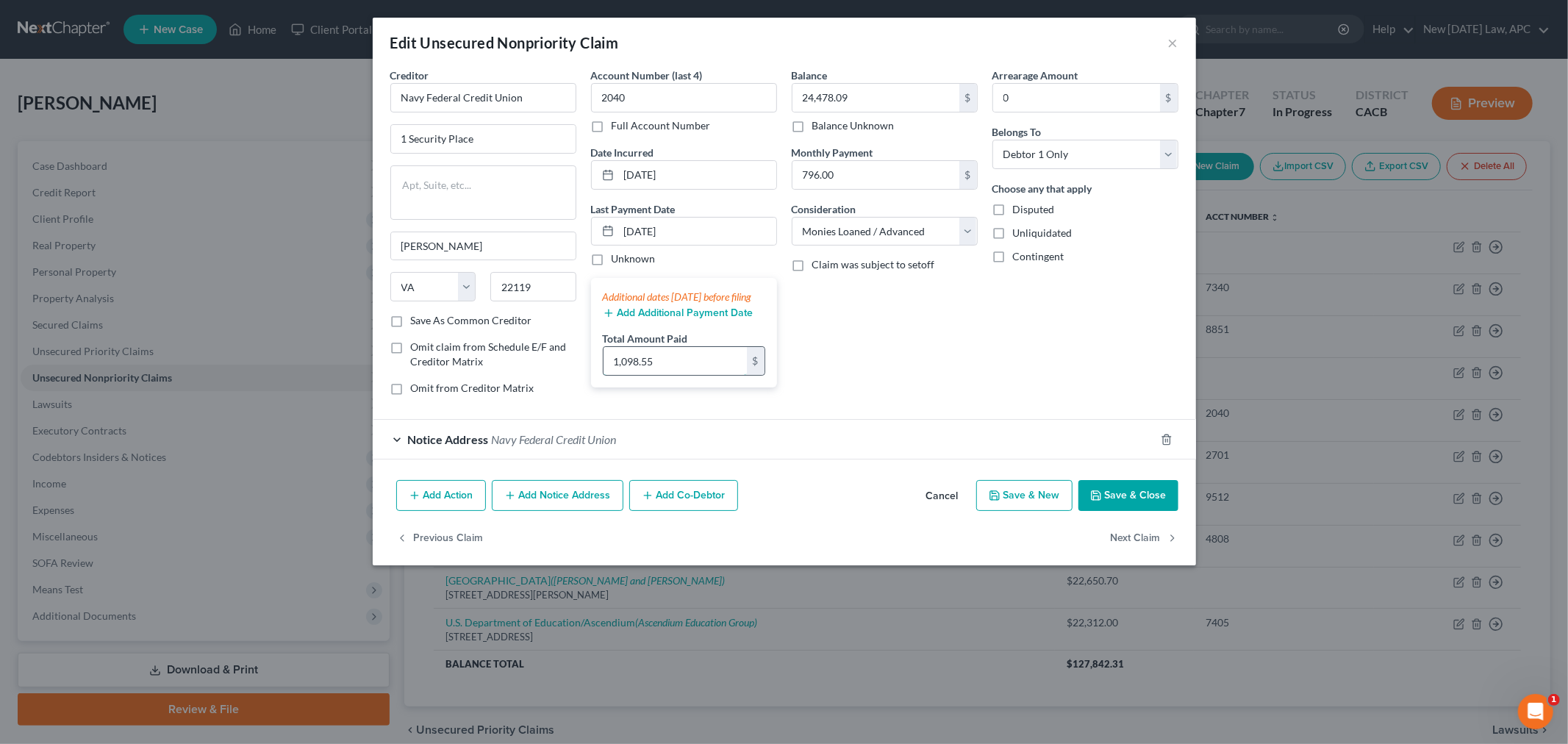
click at [676, 375] on input "1,098.55" at bounding box center [675, 360] width 143 height 28
type input "2,676.27"
click at [692, 225] on input "[DATE]" at bounding box center [697, 231] width 158 height 28
drag, startPoint x: 679, startPoint y: 226, endPoint x: 611, endPoint y: 230, distance: 68.1
click at [611, 230] on div "[DATE]" at bounding box center [684, 231] width 186 height 29
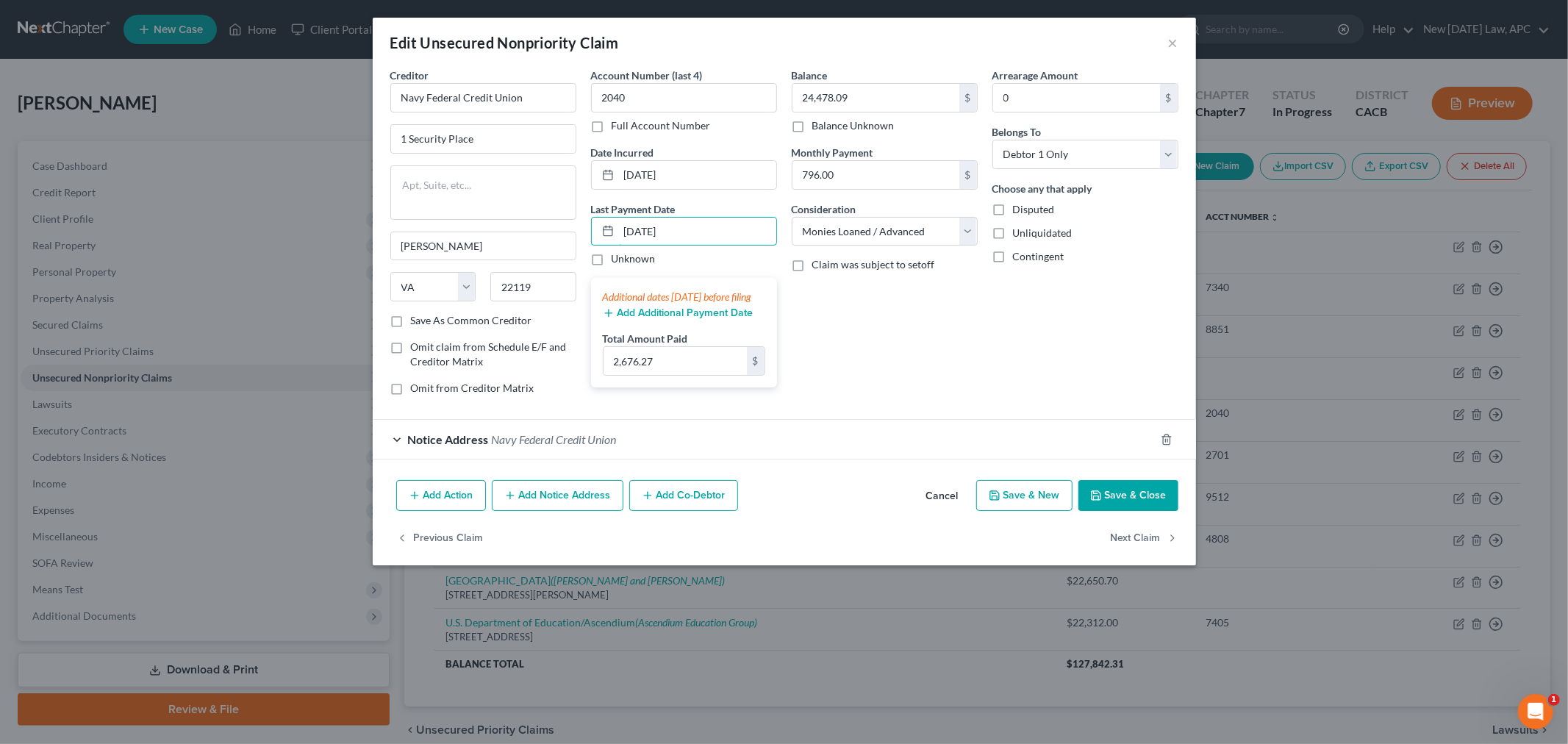
type input "[DATE]"
click at [836, 329] on div "Balance 24,478.09 $ Balance Unknown Balance Undetermined 24,478.09 $ Balance Un…" at bounding box center [884, 237] width 201 height 340
click at [1115, 511] on button "Save & Close" at bounding box center [1128, 495] width 100 height 31
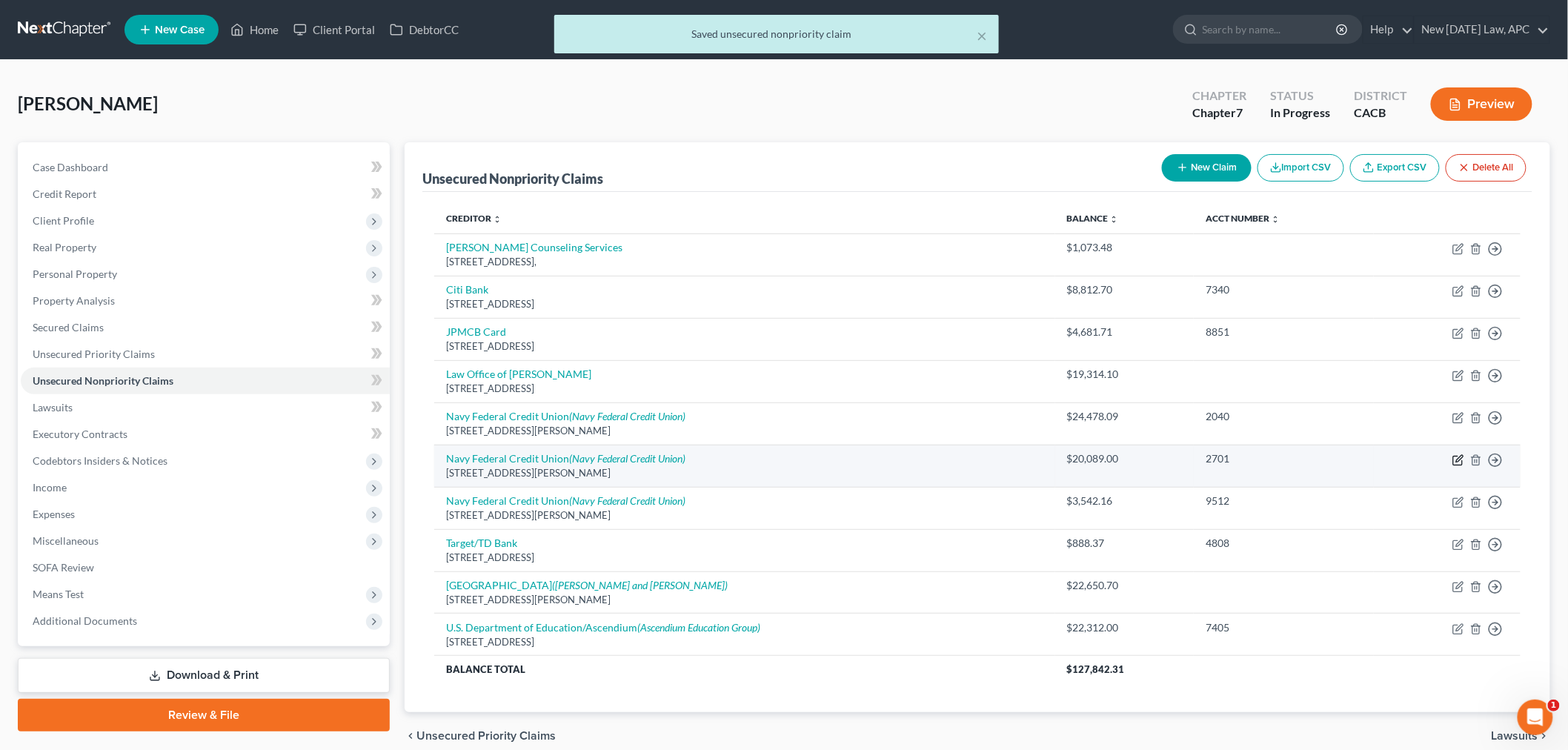
click at [1458, 458] on icon "button" at bounding box center [1458, 460] width 12 height 12
select select "48"
select select "2"
select select "4"
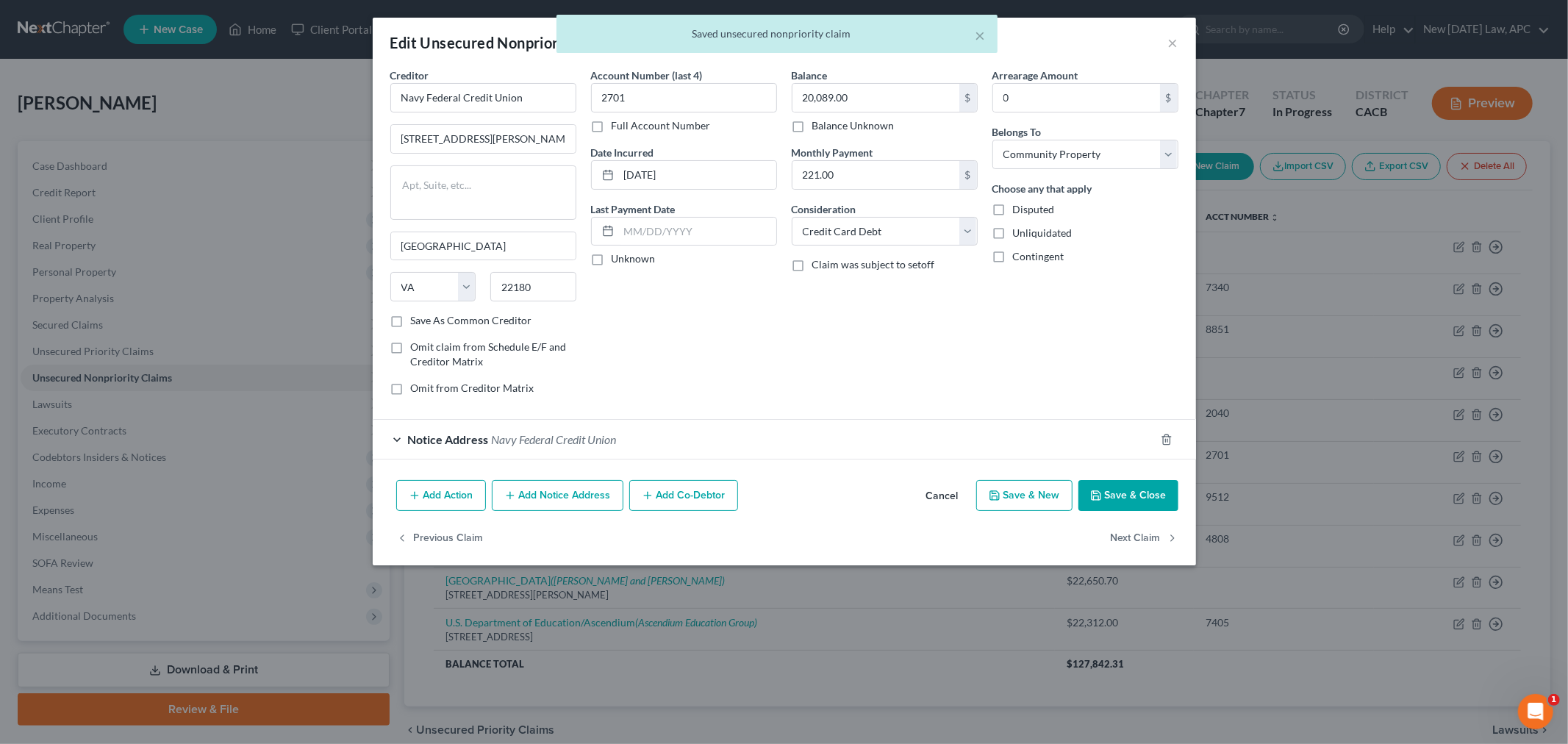
click at [1173, 39] on div "× Saved unsecured nonpriority claim" at bounding box center [777, 38] width 1568 height 46
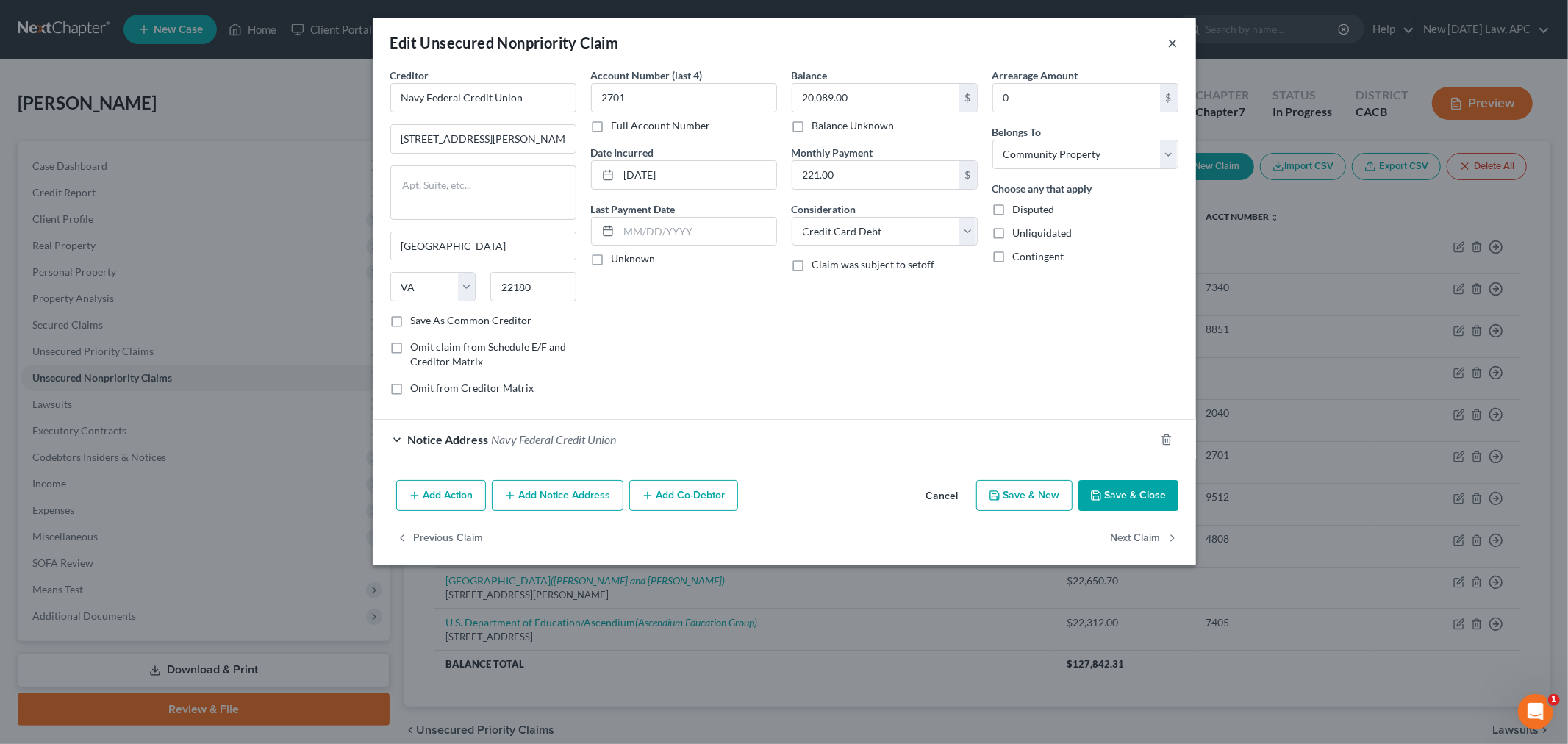
click at [1169, 40] on button "×" at bounding box center [1172, 43] width 10 height 17
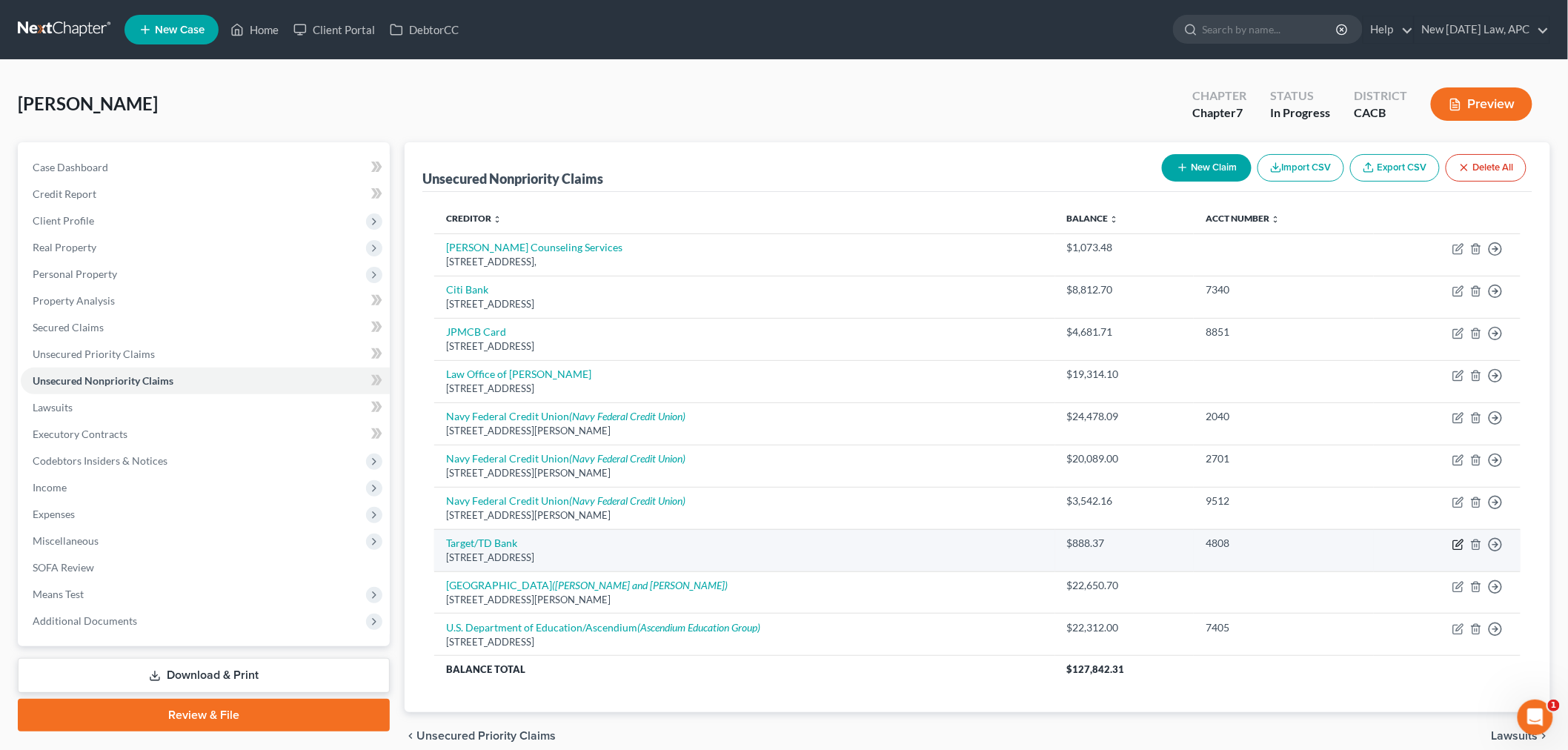
click at [1454, 543] on icon "button" at bounding box center [1458, 544] width 12 height 12
select select "24"
select select "2"
select select "4"
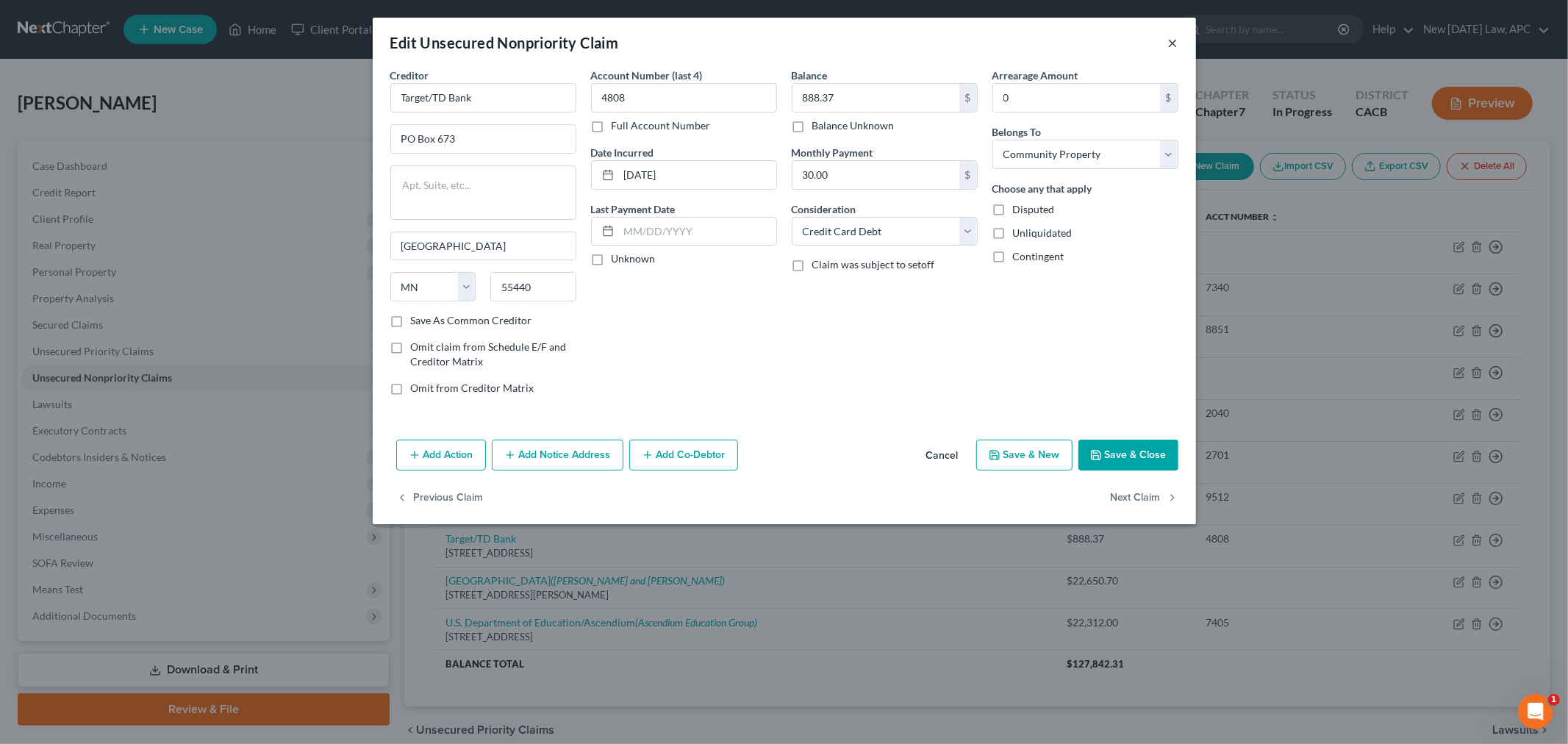
click at [1171, 39] on button "×" at bounding box center [1172, 43] width 10 height 17
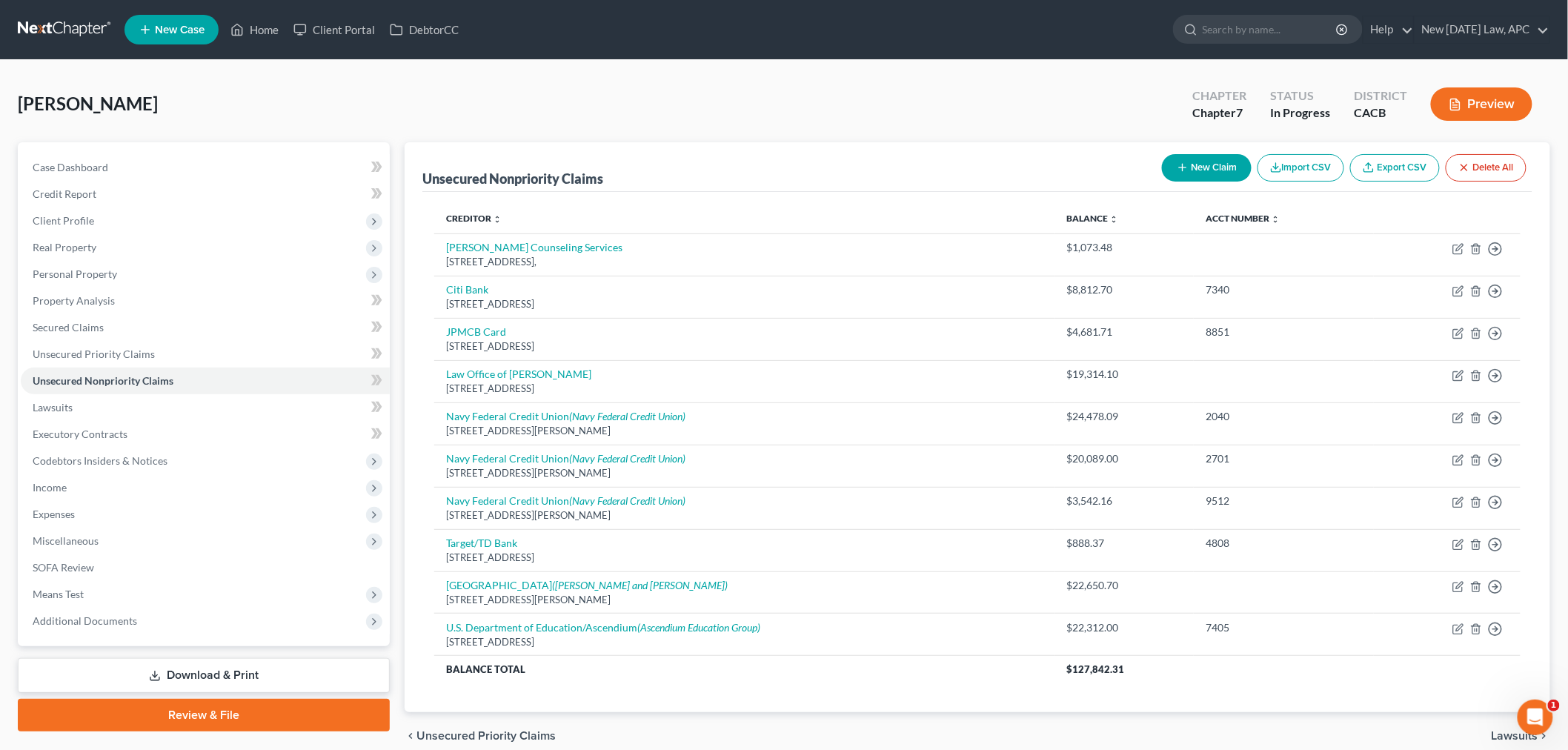
click at [919, 78] on div "[PERSON_NAME] Upgraded Chapter Chapter 7 Status In [GEOGRAPHIC_DATA] CACB Previ…" at bounding box center [783, 110] width 1532 height 64
click at [87, 269] on span "Personal Property" at bounding box center [75, 274] width 84 height 13
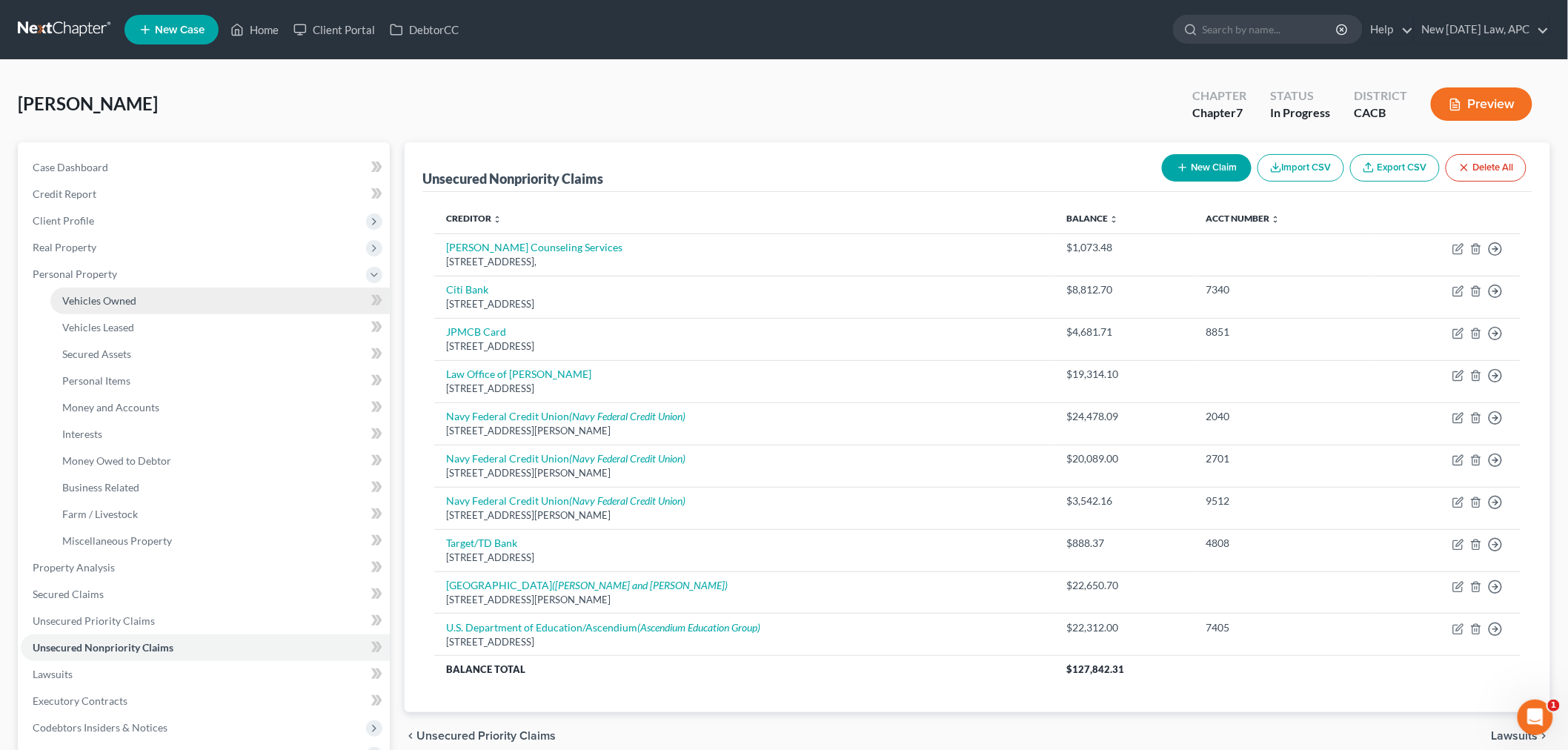
click at [116, 294] on span "Vehicles Owned" at bounding box center [98, 300] width 74 height 13
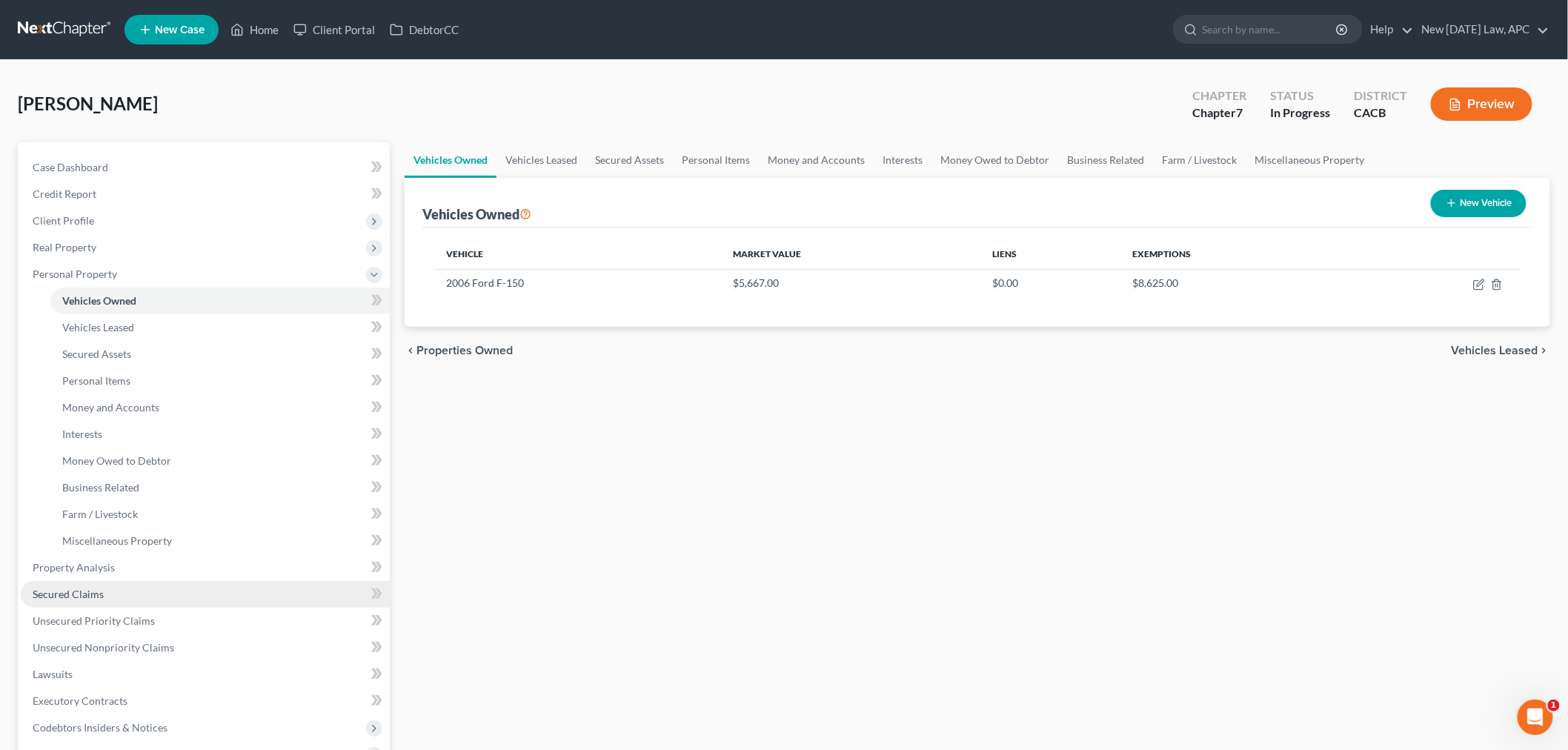
click at [94, 601] on link "Secured Claims" at bounding box center [205, 594] width 369 height 27
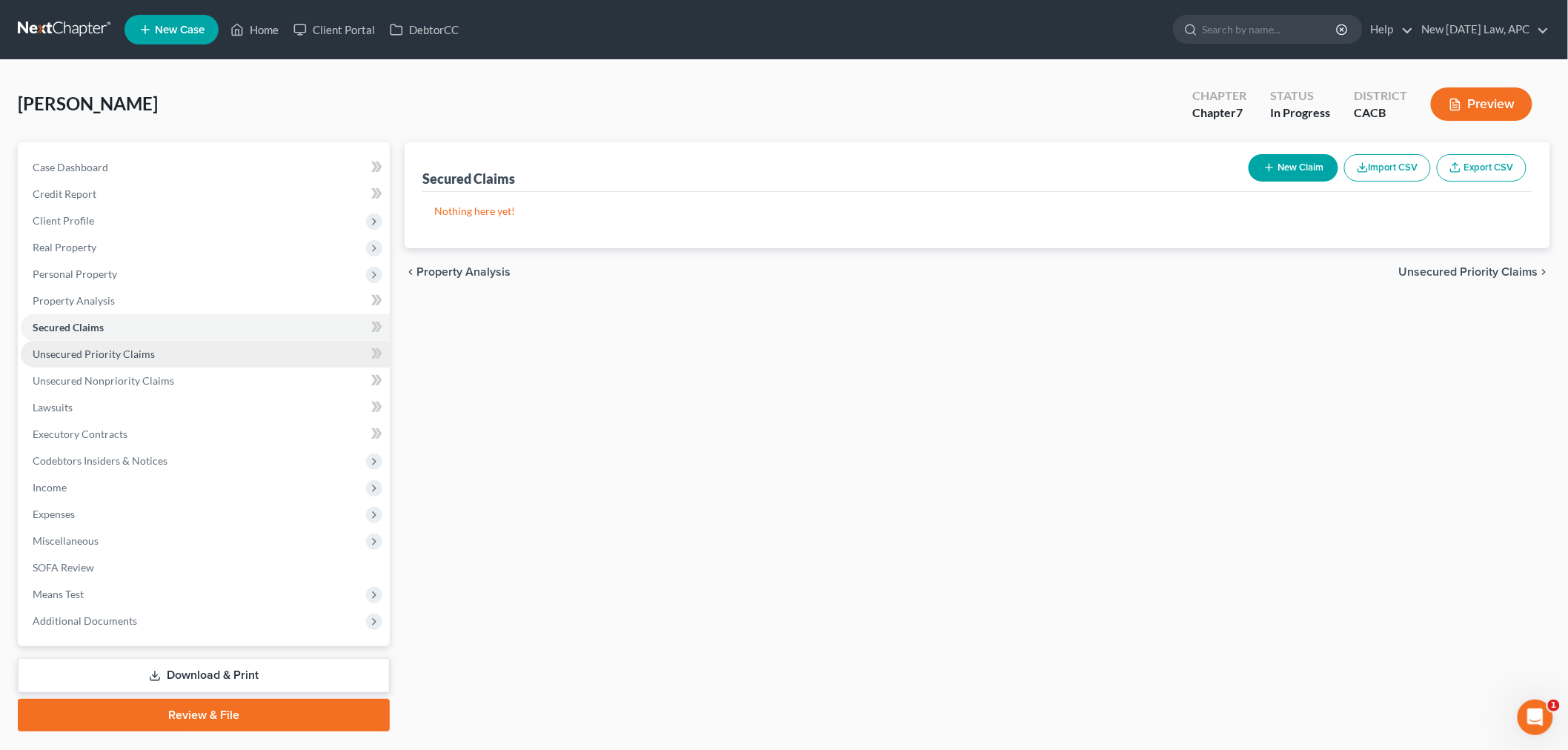
click at [112, 354] on span "Unsecured Priority Claims" at bounding box center [94, 354] width 122 height 13
drag, startPoint x: 253, startPoint y: 22, endPoint x: 260, endPoint y: 17, distance: 8.6
click at [253, 21] on link "Home" at bounding box center [254, 30] width 63 height 27
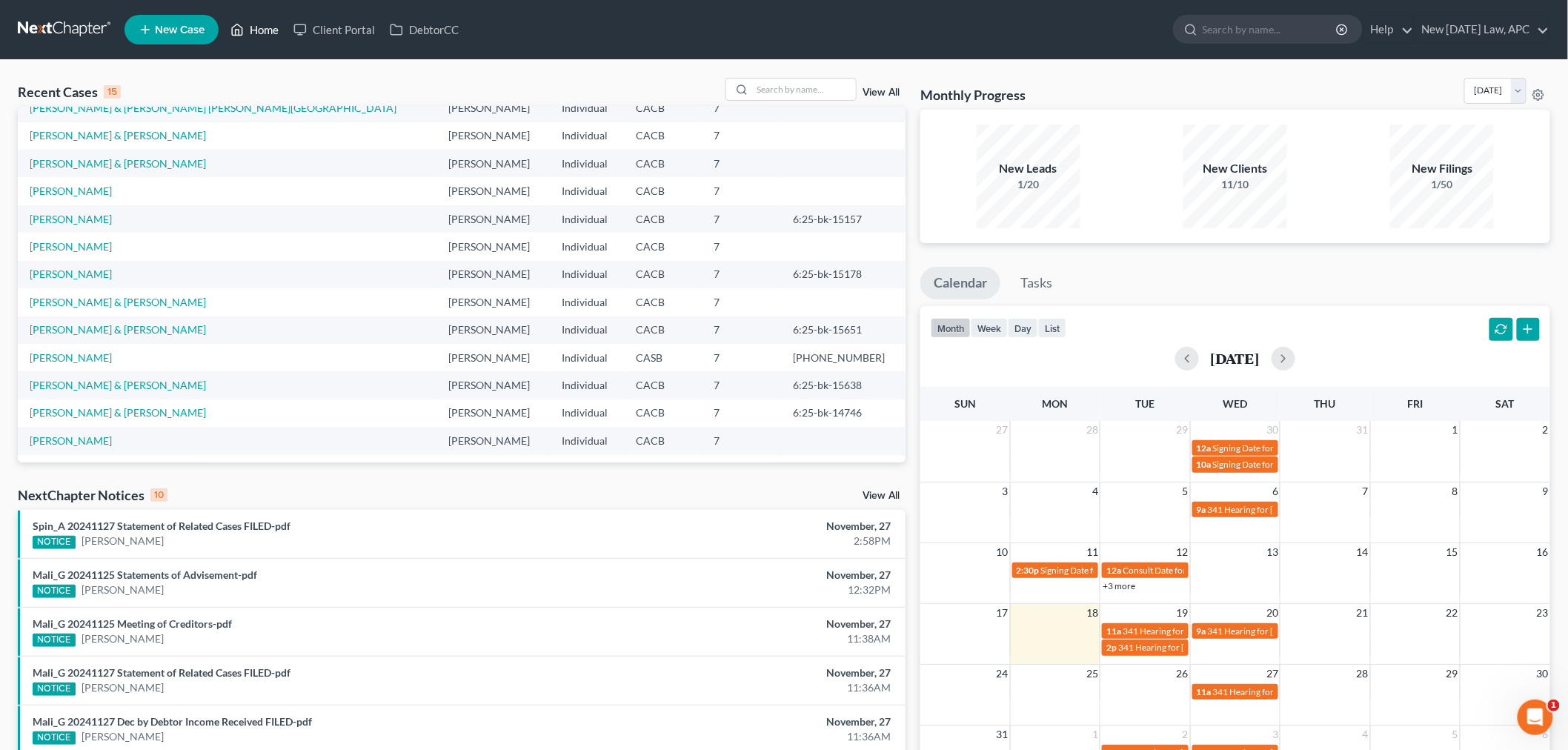
scroll to position [101, 0]
click at [798, 87] on input "search" at bounding box center [804, 89] width 104 height 21
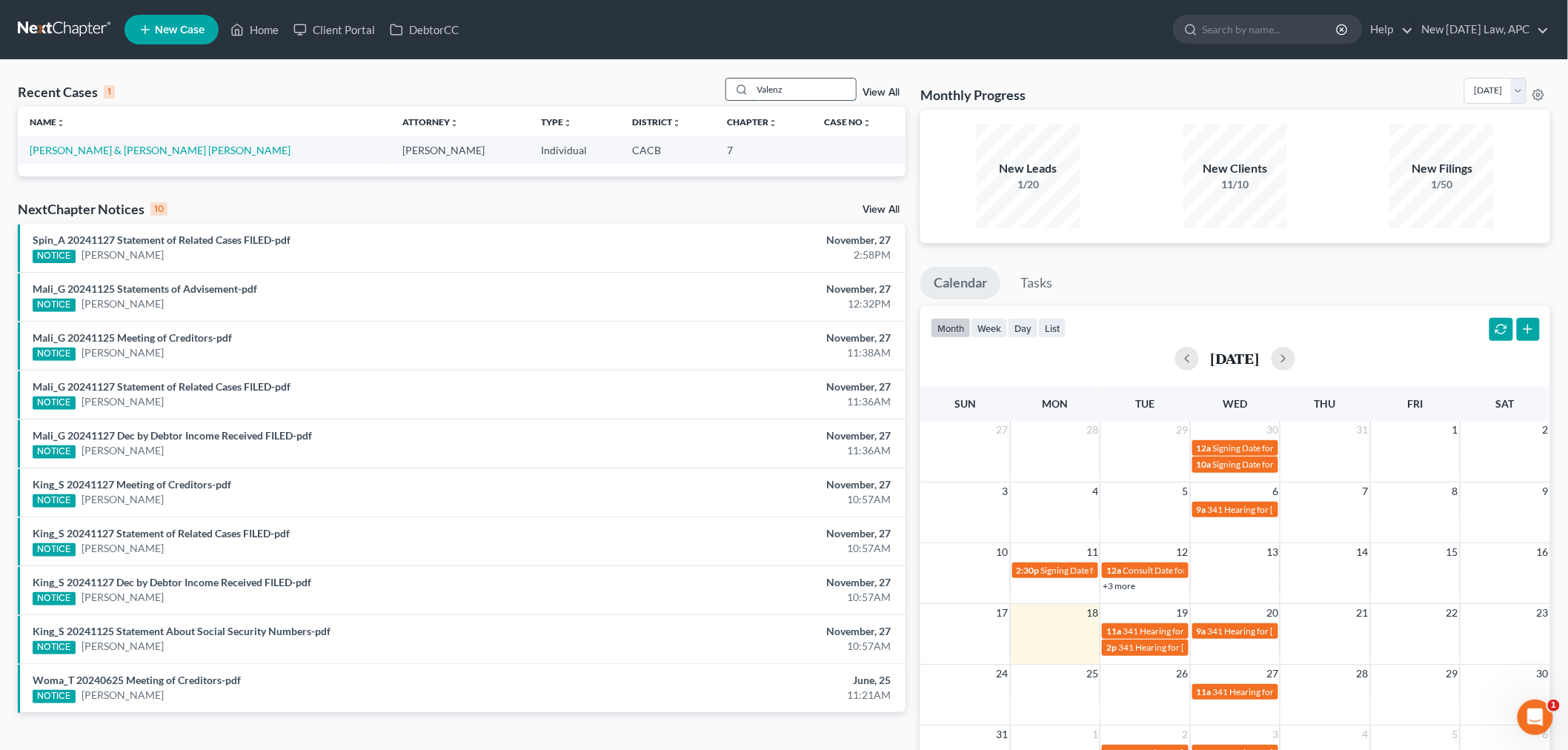
scroll to position [0, 0]
type input "[PERSON_NAME]"
click at [112, 159] on td "[PERSON_NAME] & [PERSON_NAME] [PERSON_NAME]" at bounding box center [203, 150] width 373 height 28
click at [128, 145] on link "[PERSON_NAME] & [PERSON_NAME] [PERSON_NAME]" at bounding box center [160, 150] width 261 height 13
select select "6"
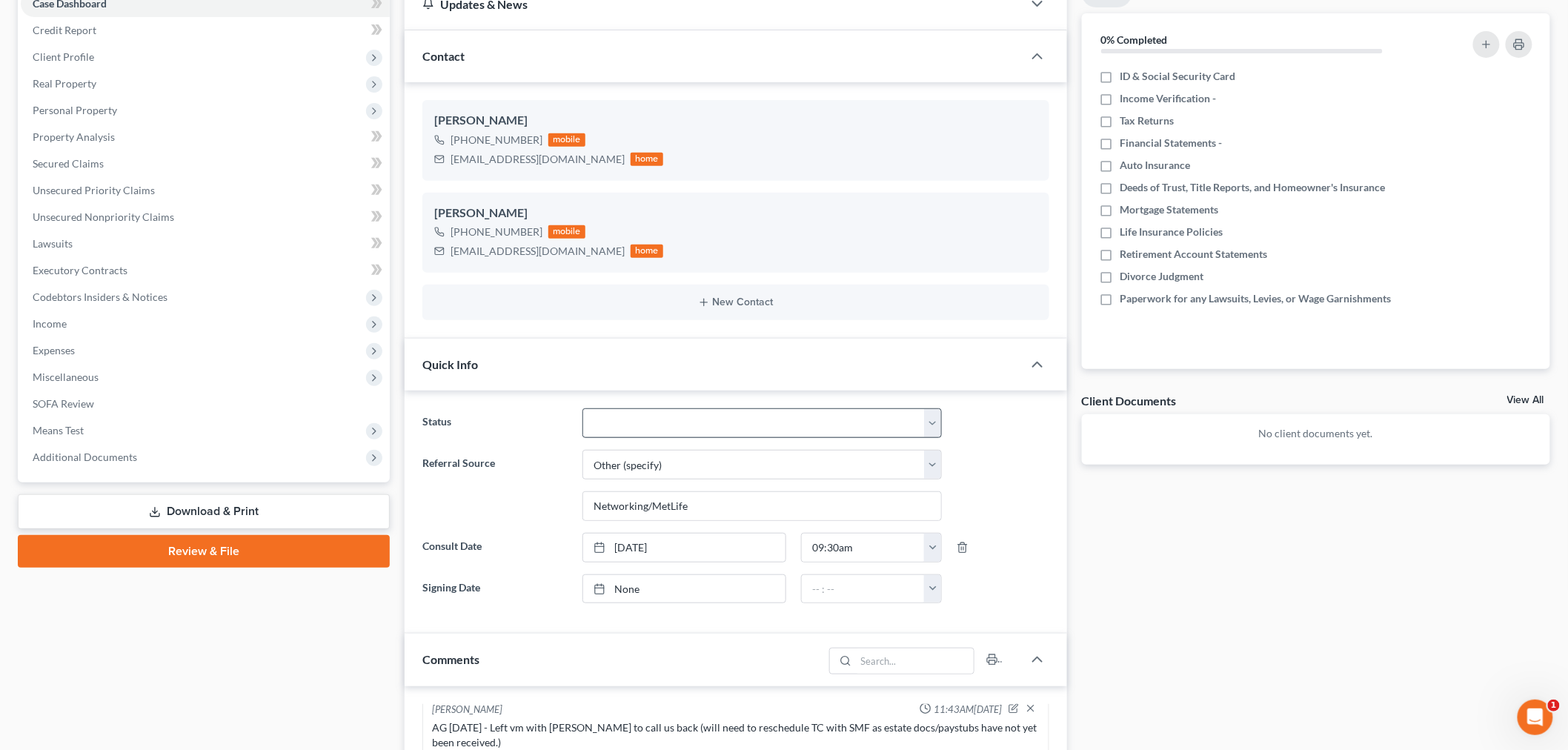
scroll to position [164, 0]
click at [676, 421] on select "Discharged Dismissed Filed / Pre 341 HOLD - Payment Plan Inactive In Progress O…" at bounding box center [762, 422] width 359 height 29
select select "12"
click at [582, 408] on select "Discharged Dismissed Filed / Pre 341 HOLD - Payment Plan Inactive In Progress O…" at bounding box center [762, 422] width 359 height 29
